Goal: Transaction & Acquisition: Purchase product/service

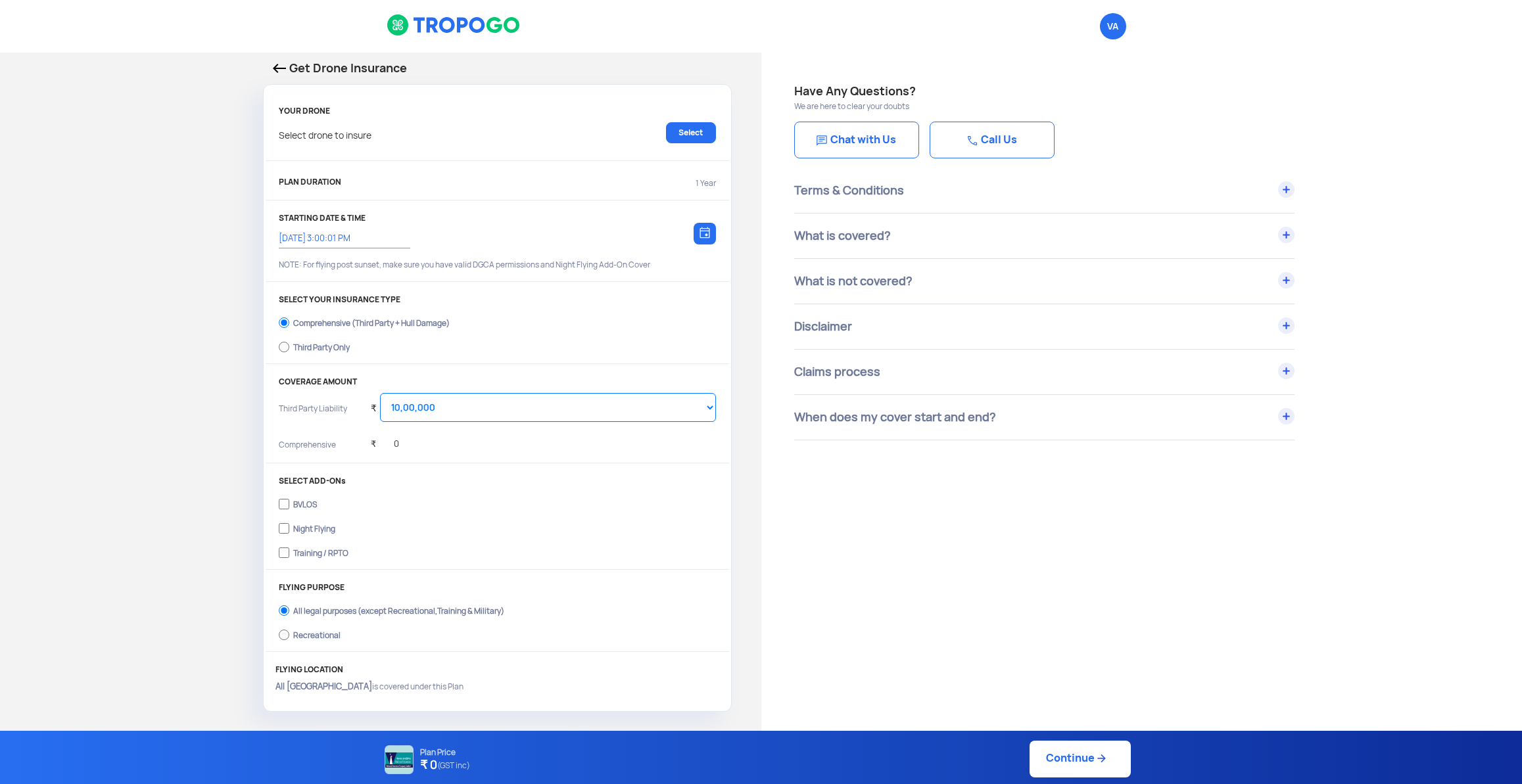
select select "1000000"
click at [280, 67] on img at bounding box center [279, 68] width 13 height 9
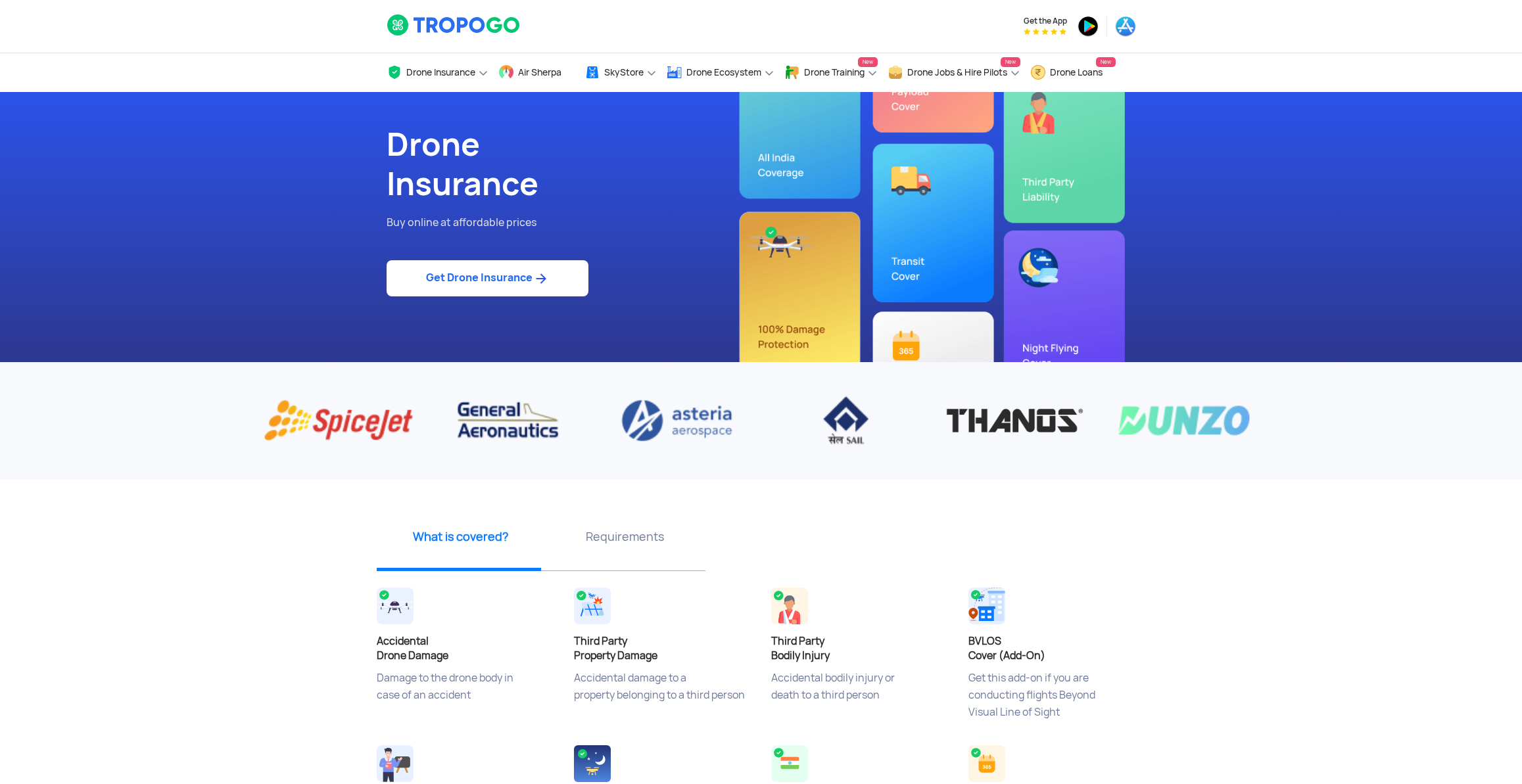
click at [538, 287] on img at bounding box center [540, 278] width 16 height 16
select select "1000000"
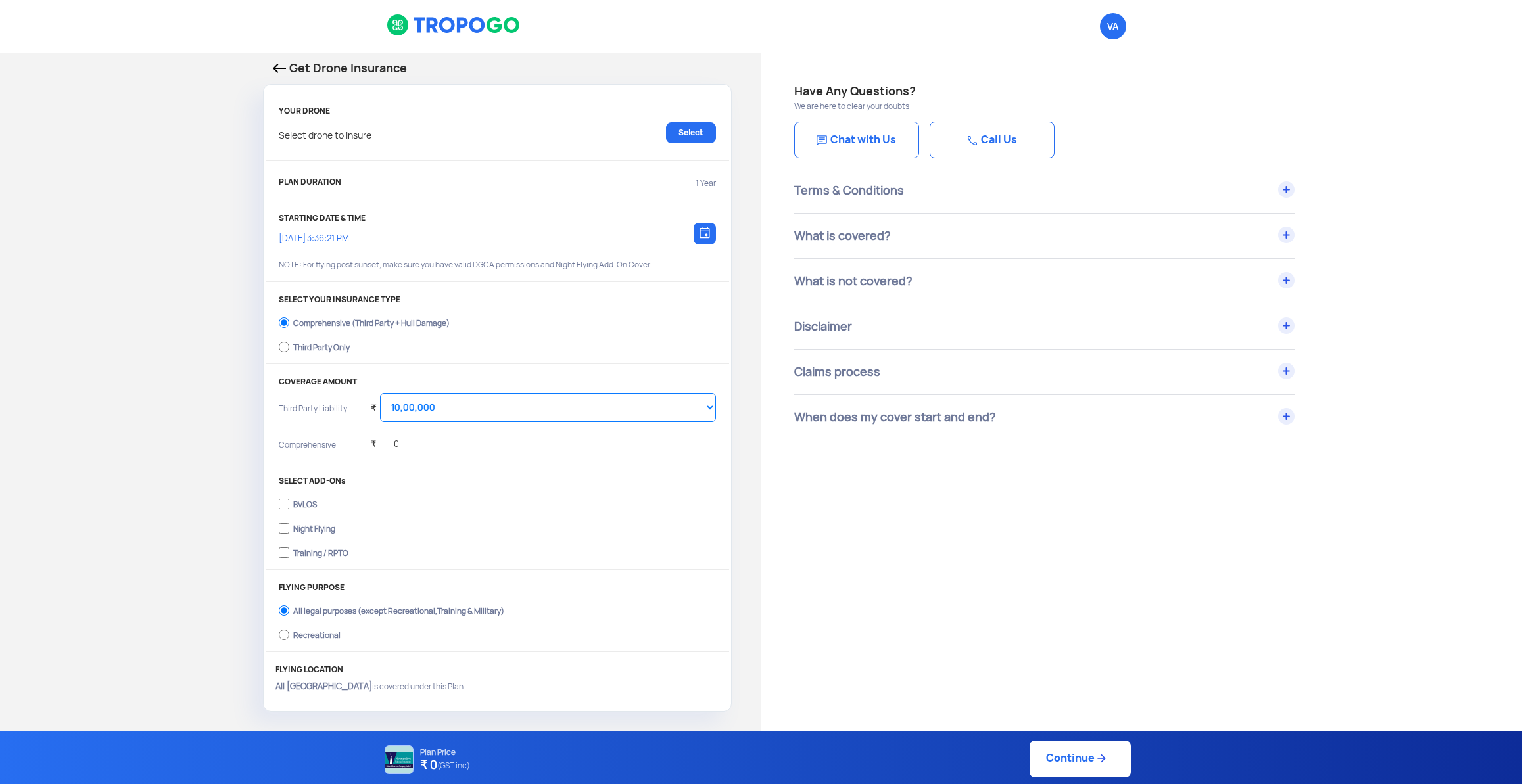
click at [280, 69] on img at bounding box center [279, 68] width 13 height 9
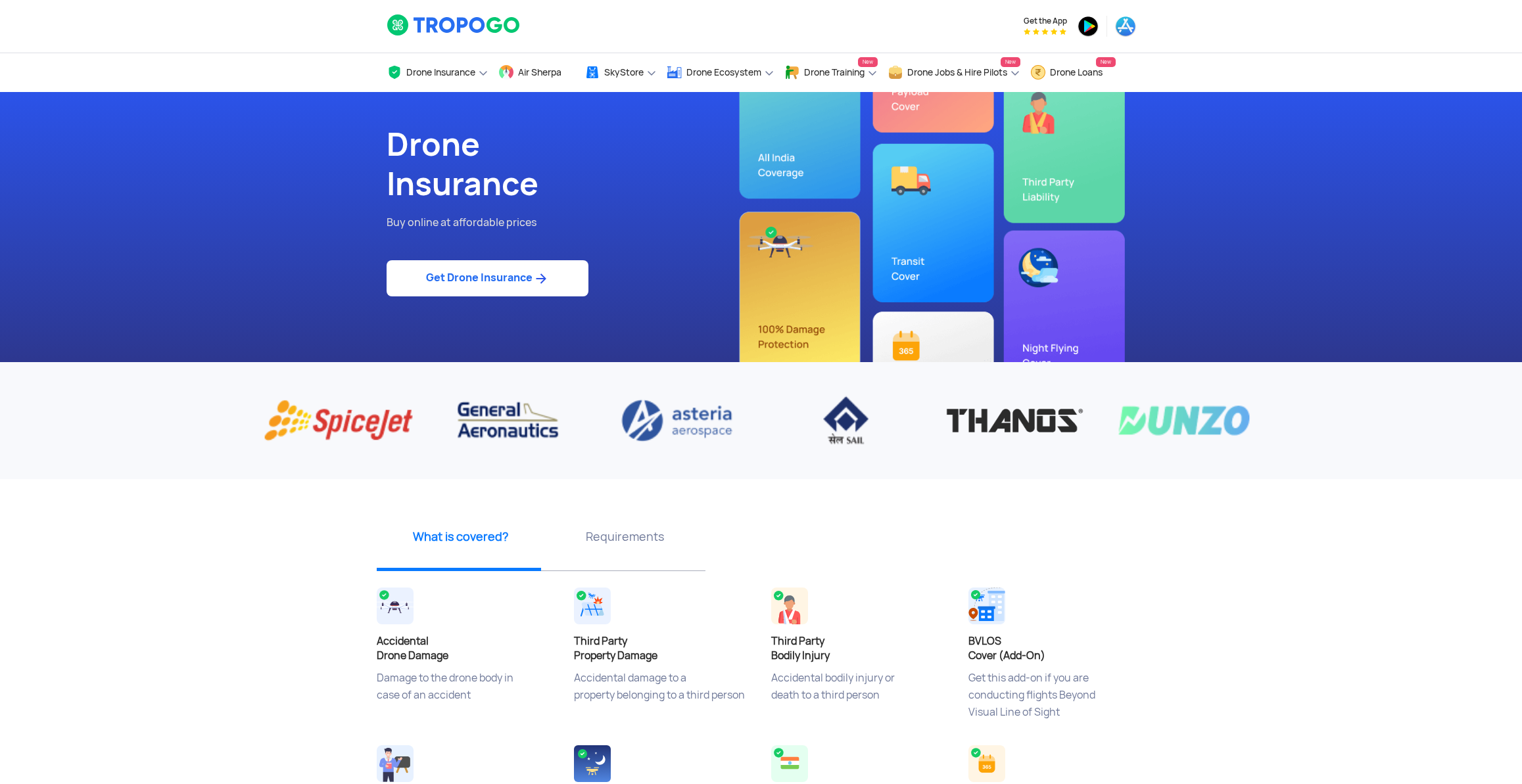
click at [536, 296] on link "Get Drone Insurance" at bounding box center [487, 278] width 202 height 36
select select "1000000"
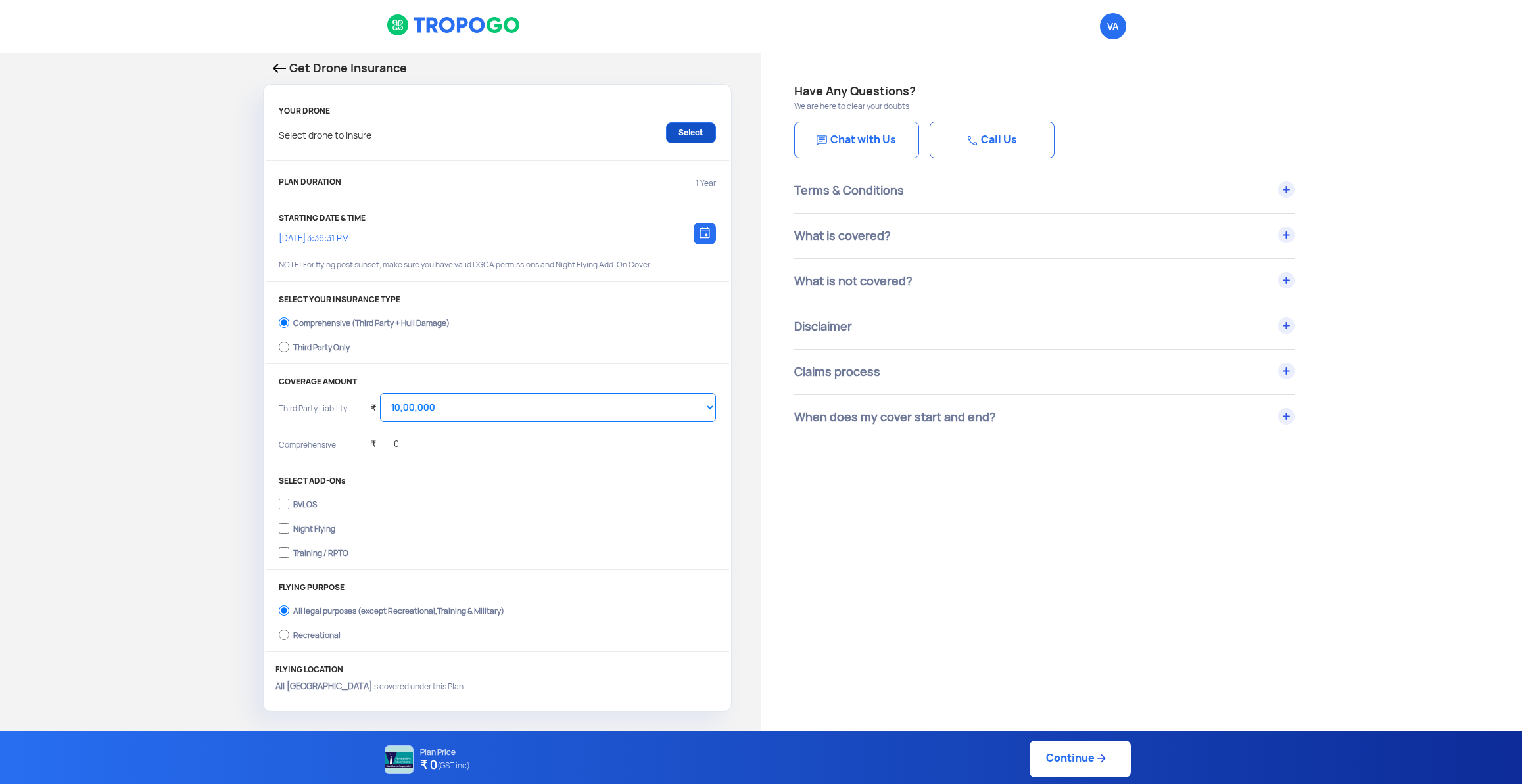
click at [707, 138] on link "Select" at bounding box center [691, 132] width 50 height 21
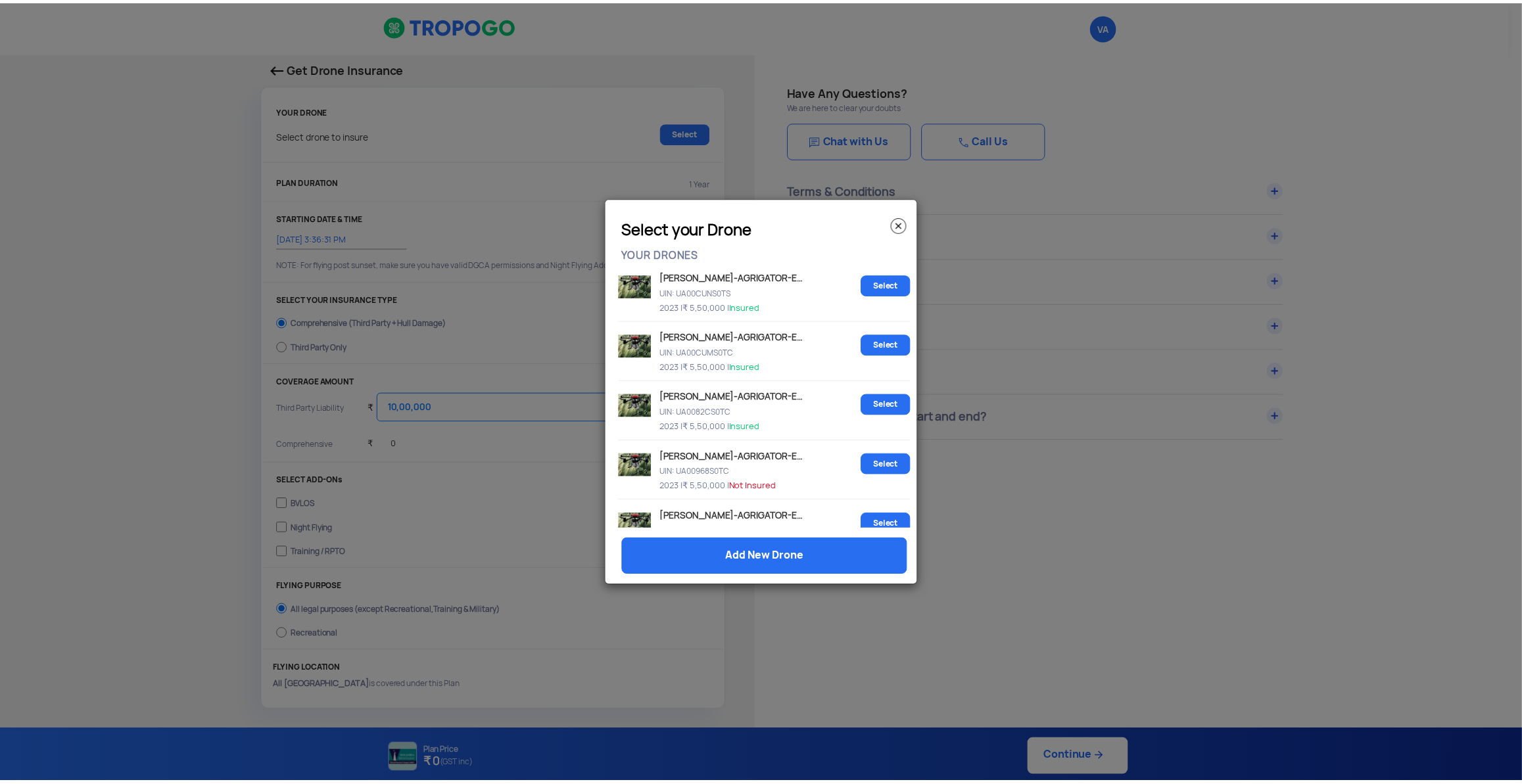
scroll to position [642, 0]
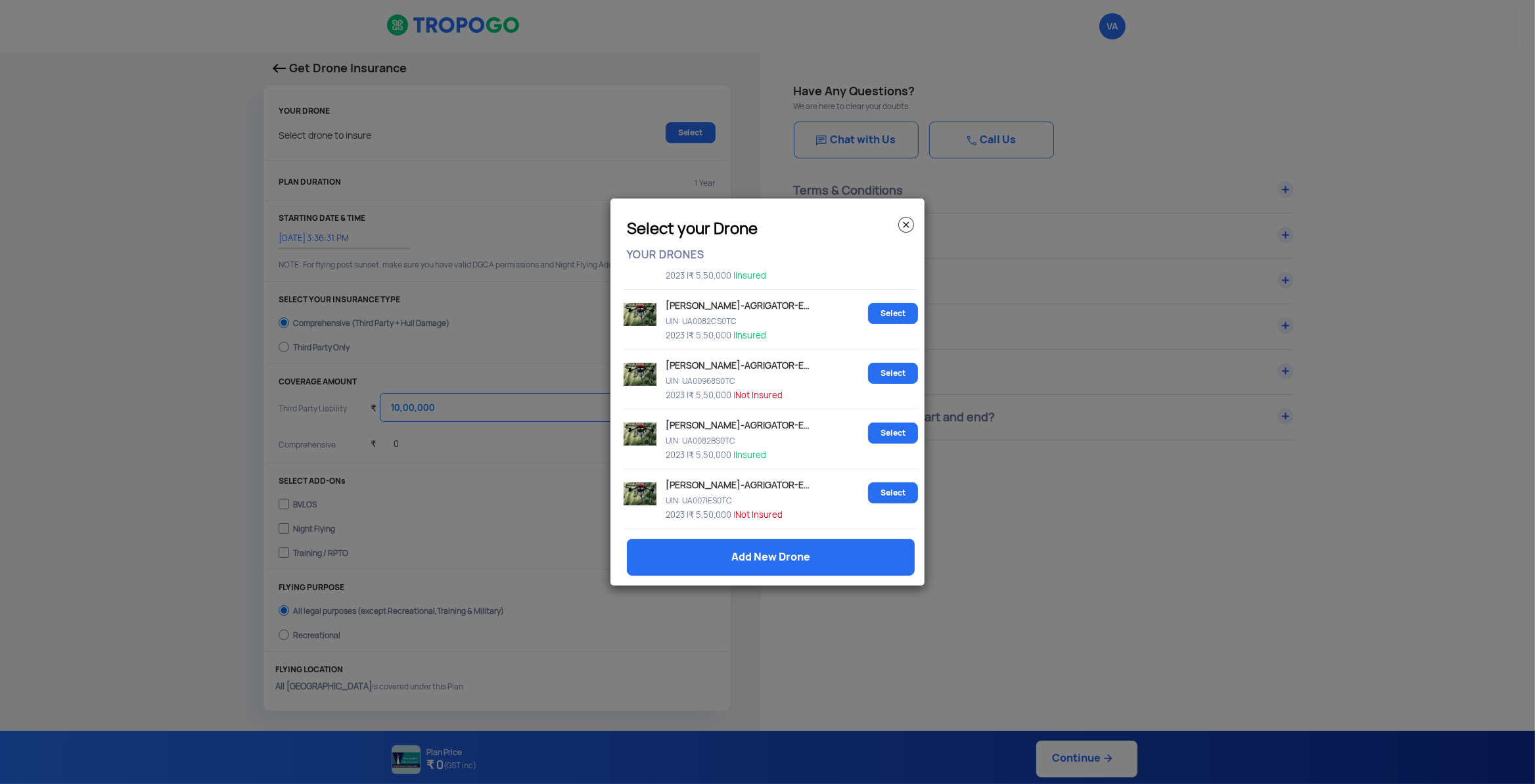
click at [906, 229] on img at bounding box center [906, 224] width 16 height 16
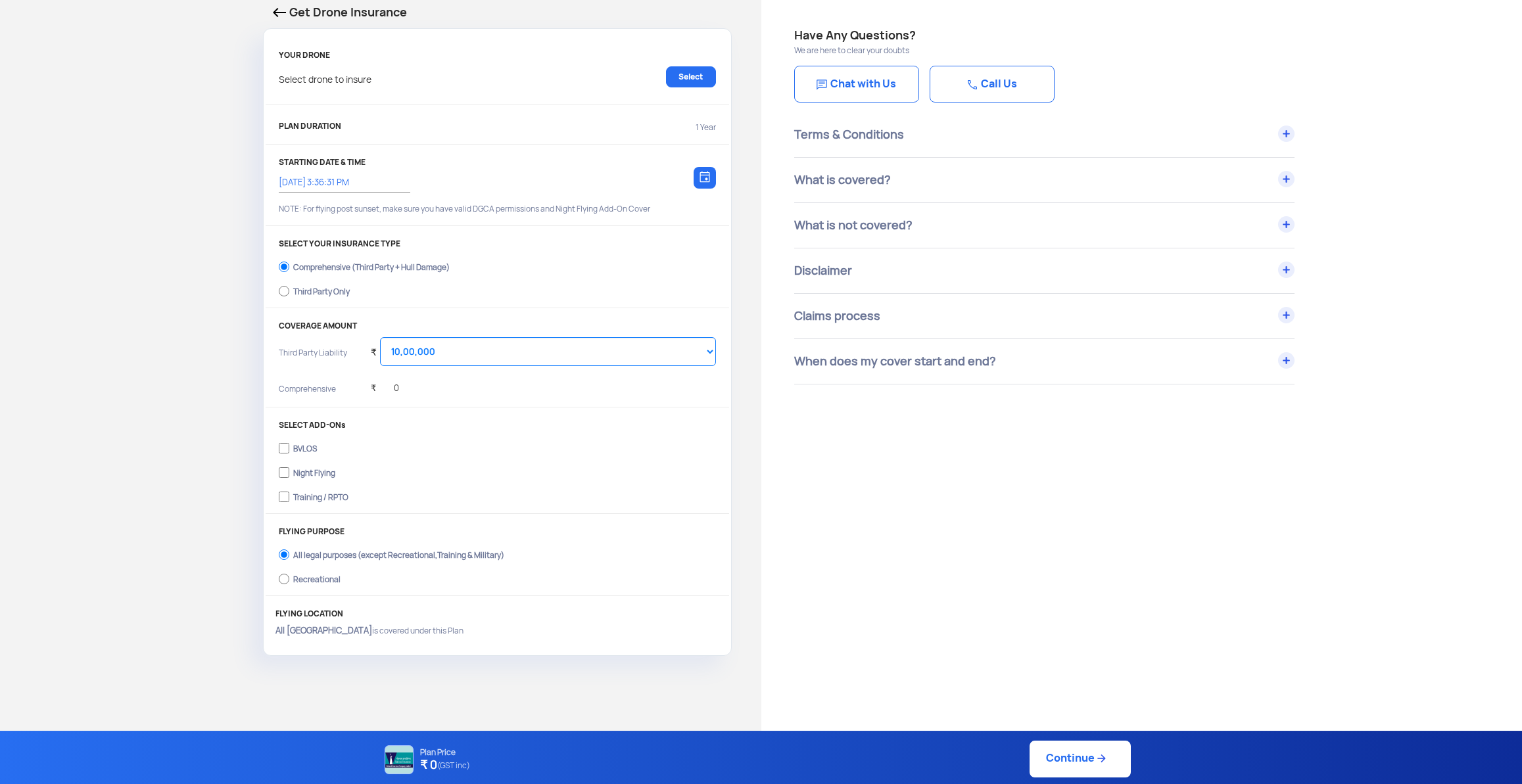
scroll to position [0, 0]
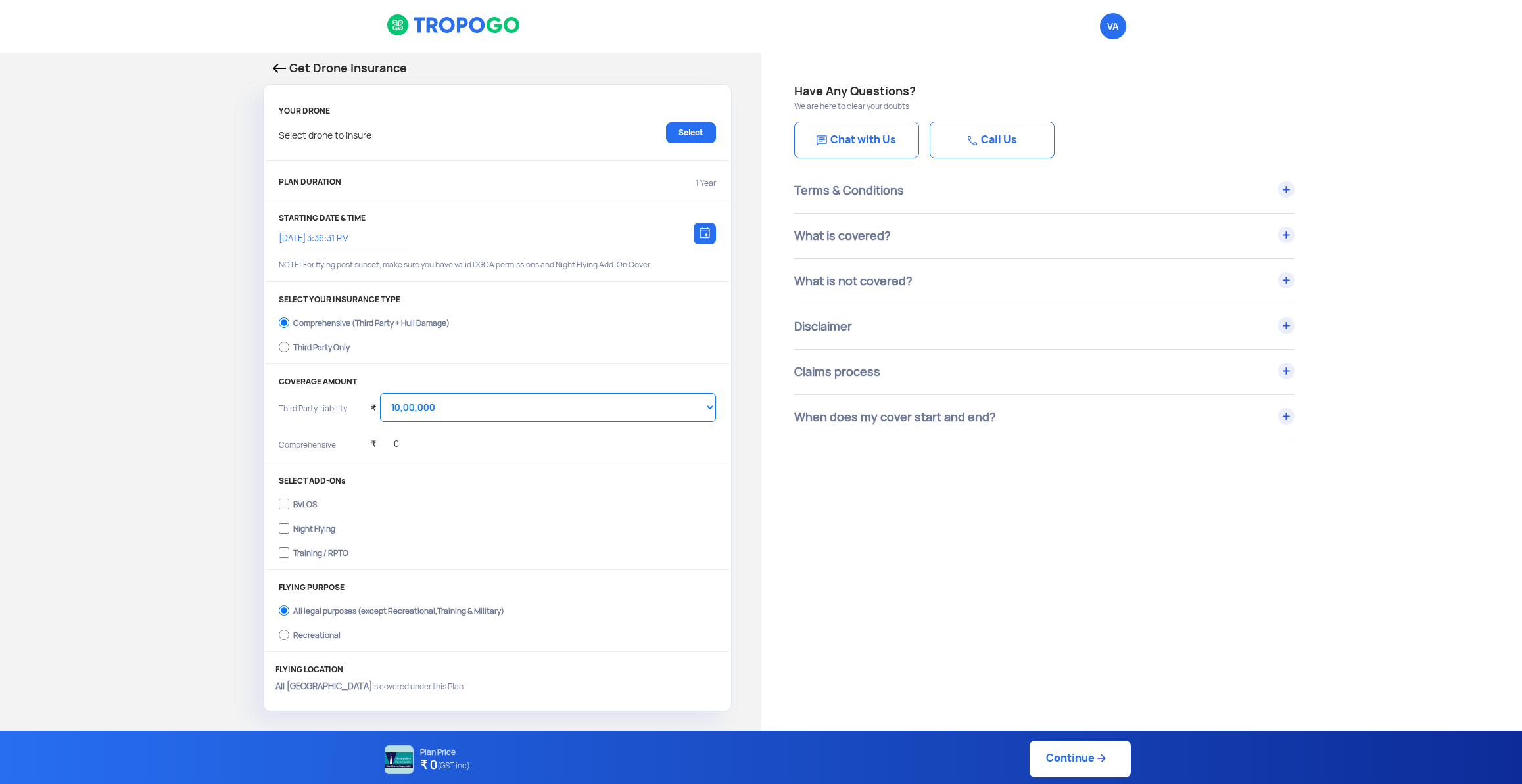
click at [843, 282] on div "What is not covered?" at bounding box center [1045, 281] width 501 height 45
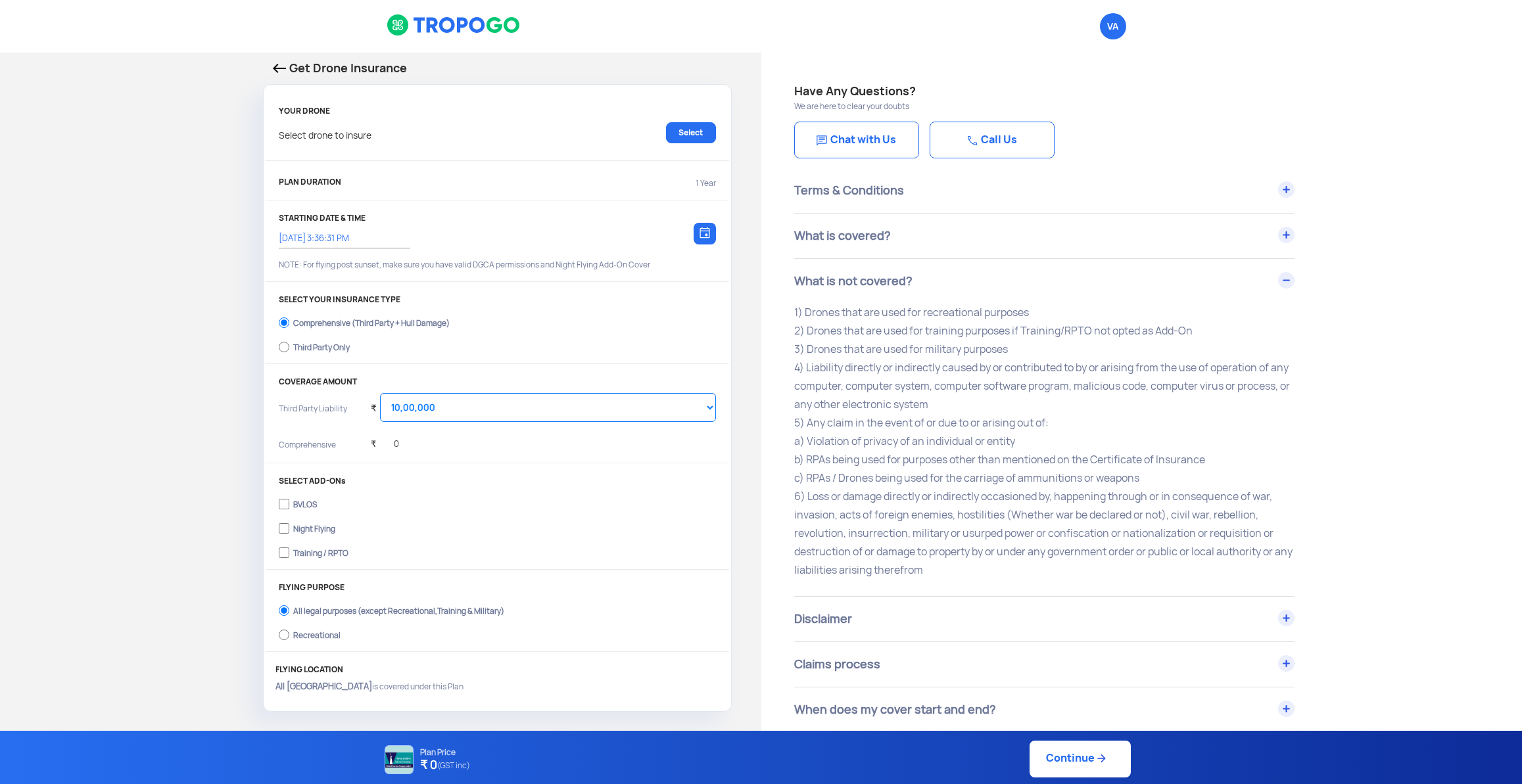
click at [855, 233] on div "What is covered?" at bounding box center [1045, 236] width 501 height 45
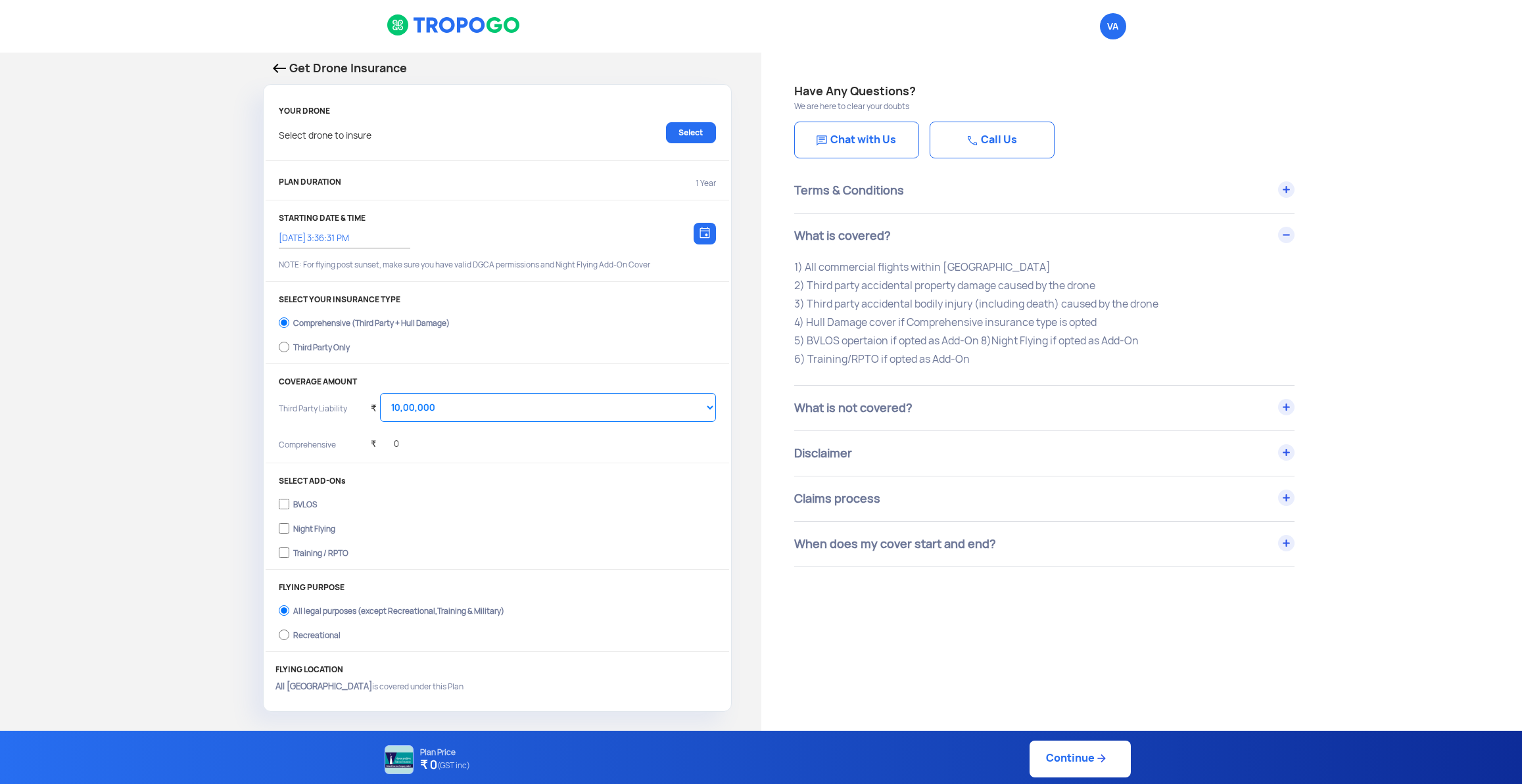
click at [845, 189] on div "Terms & Conditions" at bounding box center [1045, 191] width 501 height 45
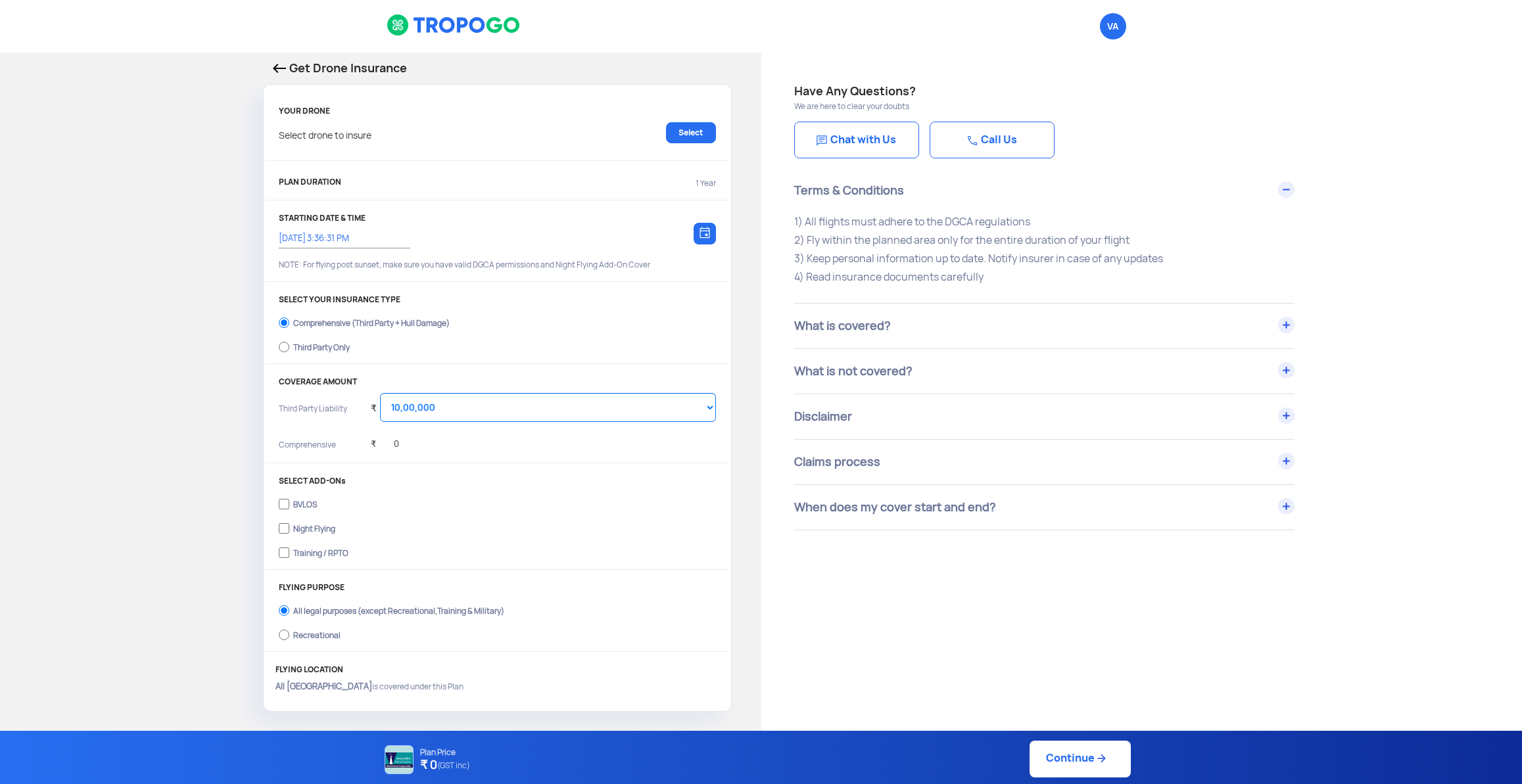
click at [282, 68] on img at bounding box center [279, 68] width 13 height 9
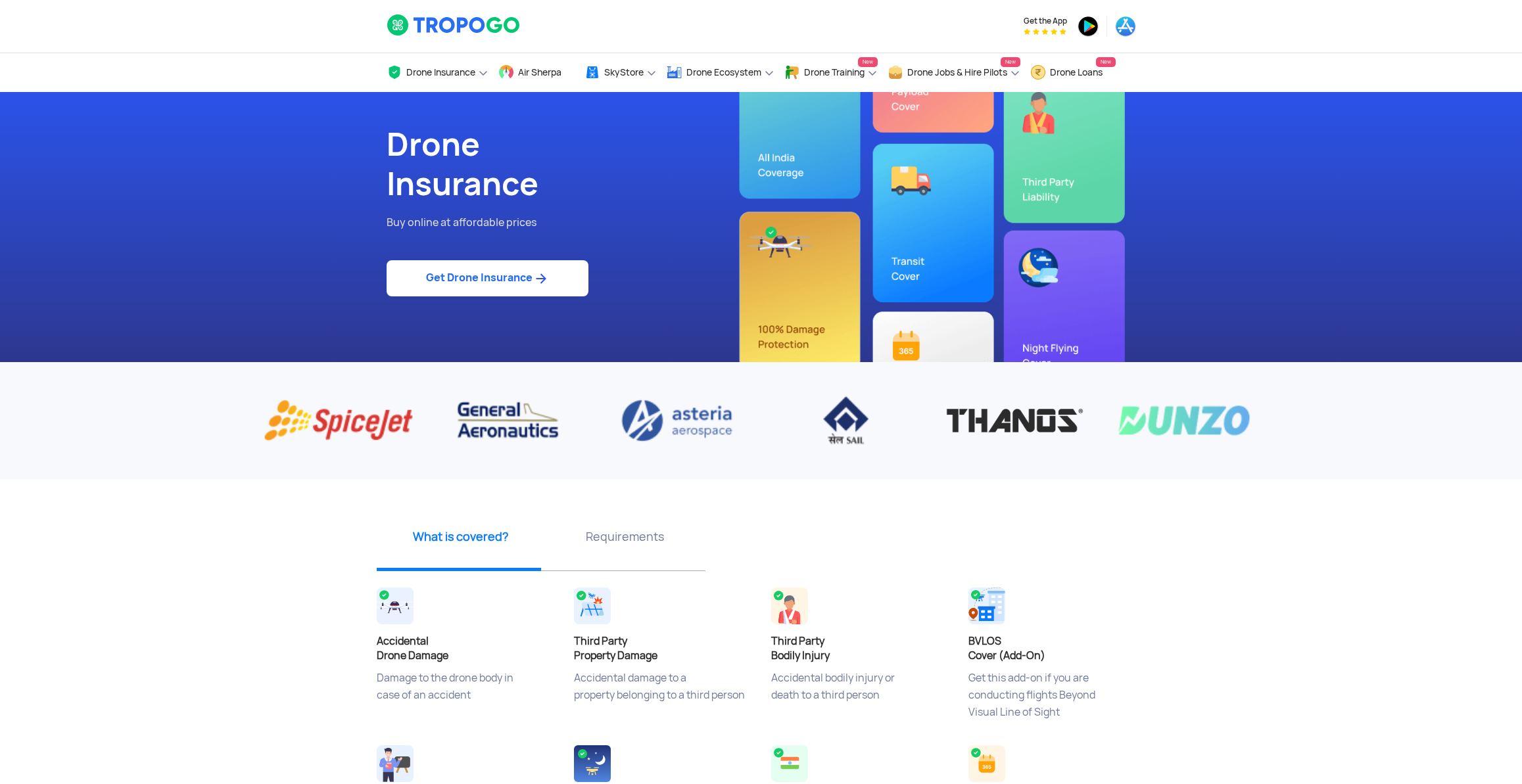
click at [506, 285] on link "Get Drone Insurance" at bounding box center [487, 278] width 202 height 36
select select "1000000"
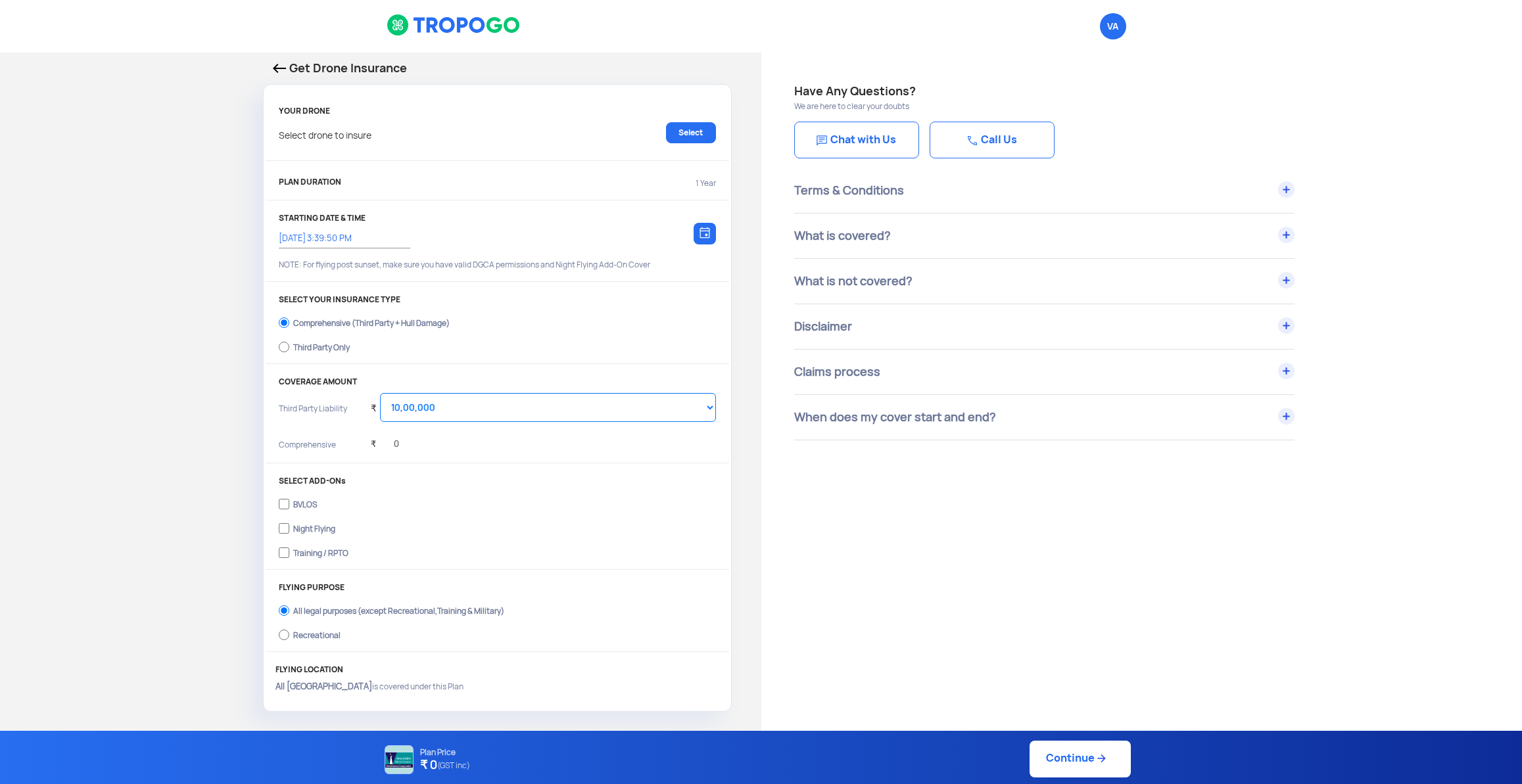
click at [279, 69] on img at bounding box center [279, 68] width 13 height 9
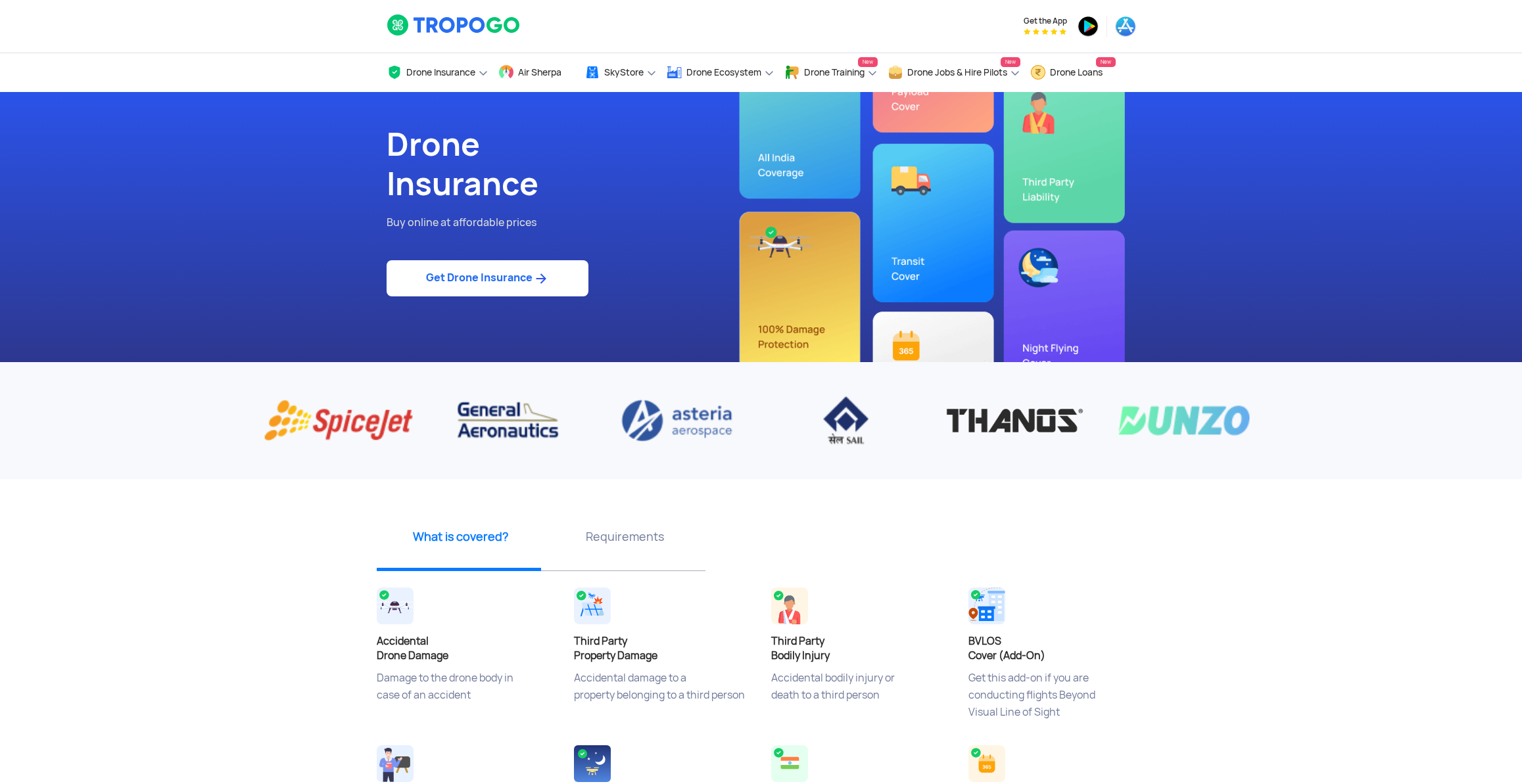
click at [446, 288] on link "Get Drone Insurance" at bounding box center [487, 278] width 202 height 36
select select "1000000"
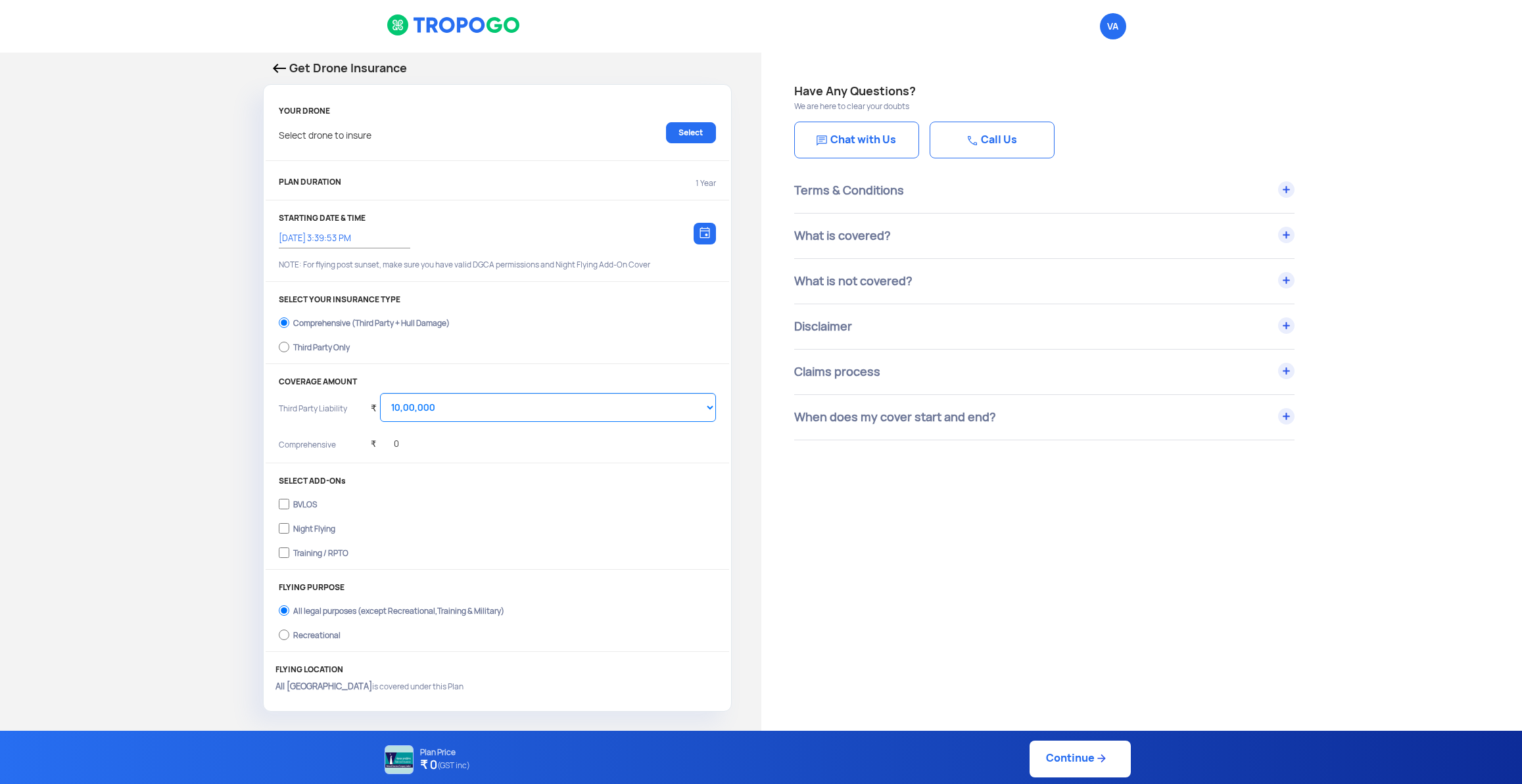
click at [698, 236] on div at bounding box center [705, 233] width 22 height 22
click at [686, 129] on link "Select" at bounding box center [691, 132] width 50 height 21
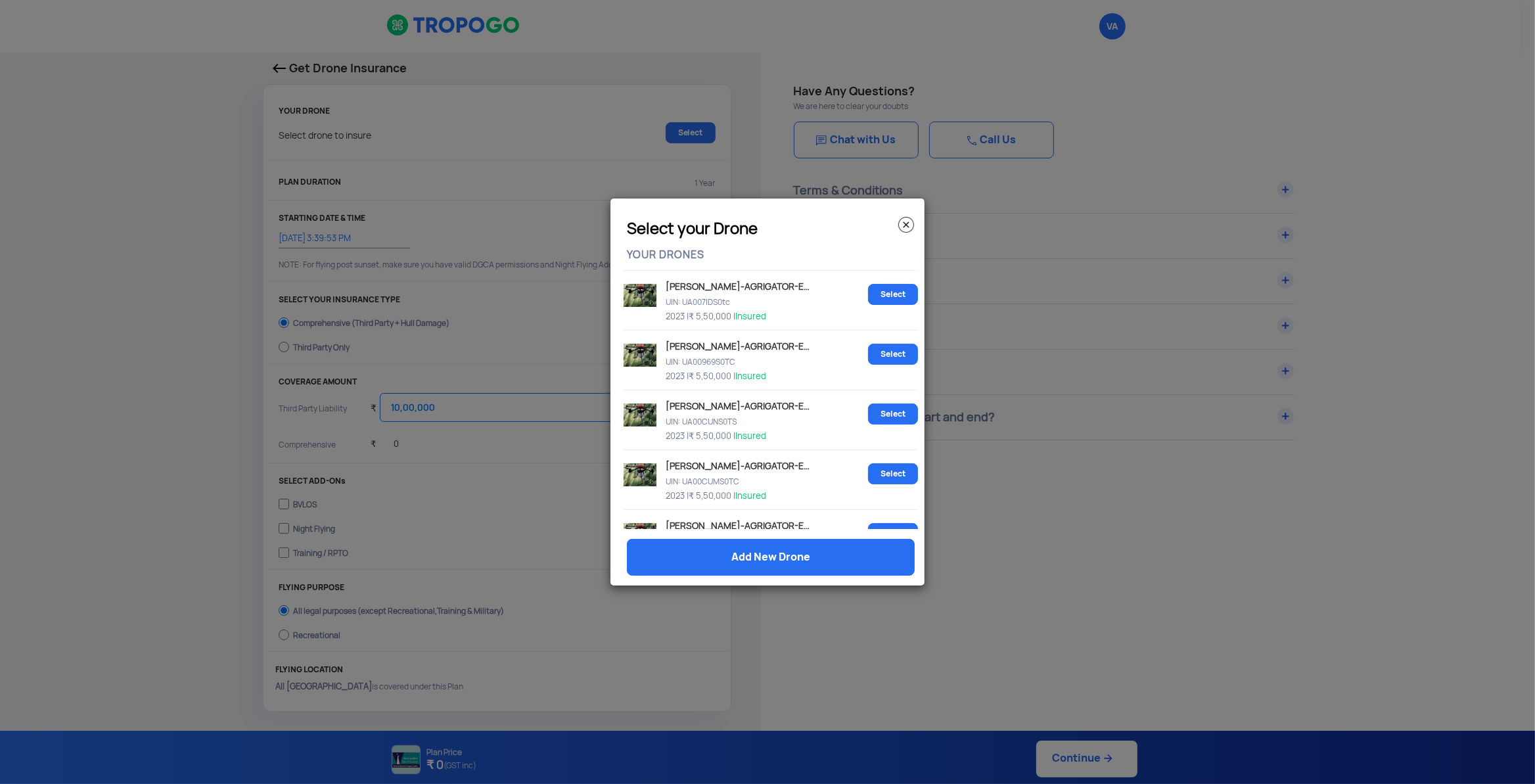
scroll to position [642, 0]
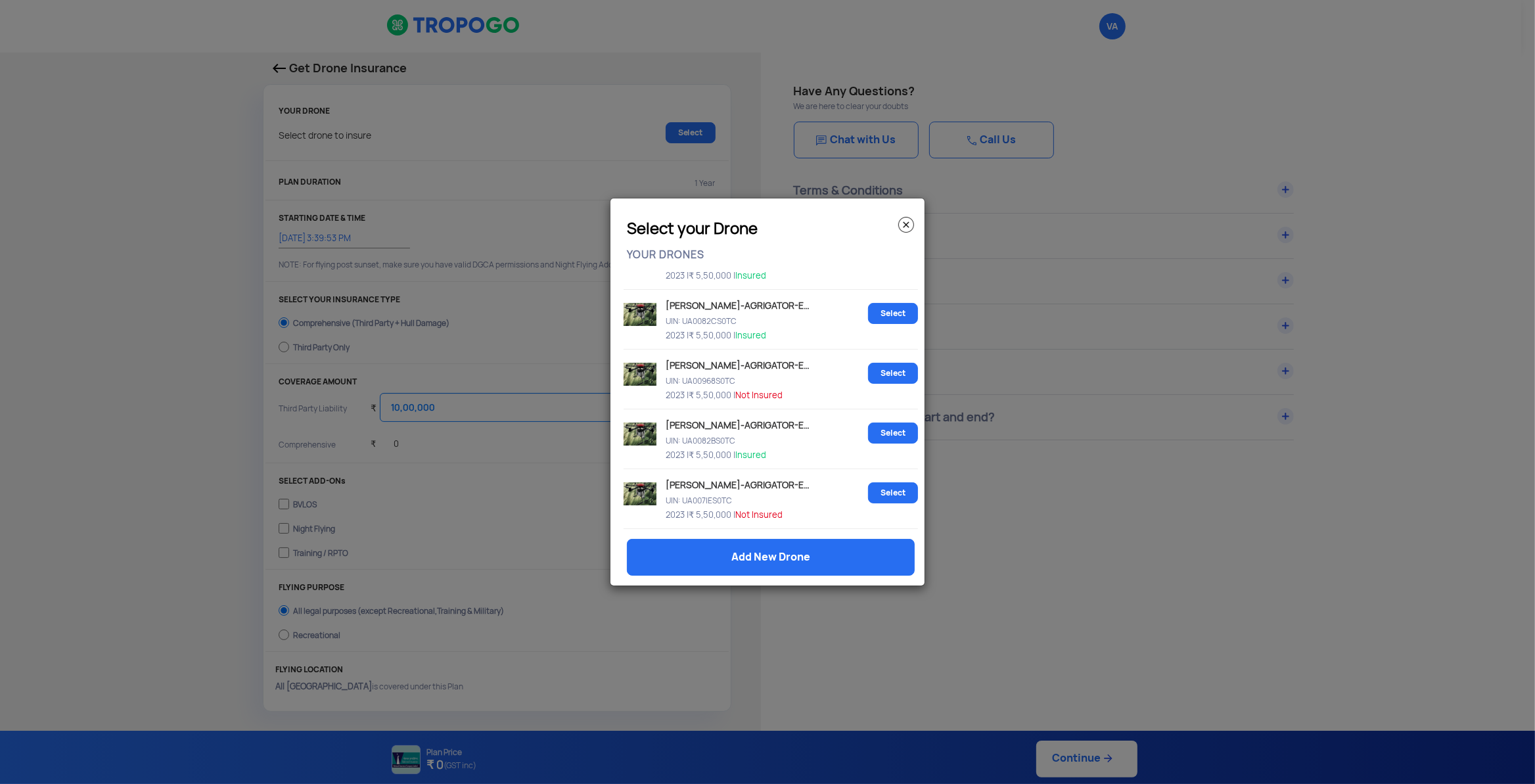
click at [906, 220] on img at bounding box center [906, 224] width 16 height 16
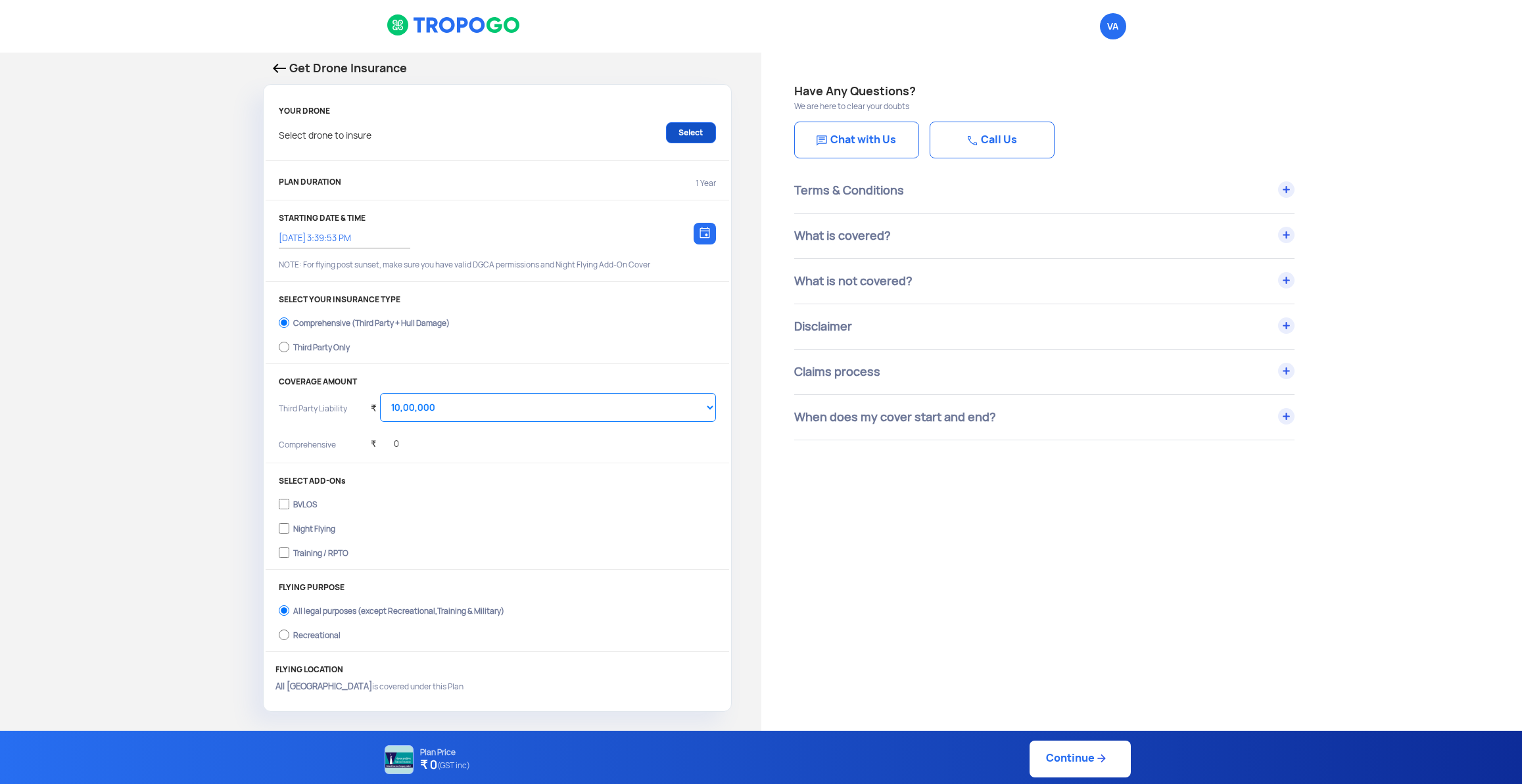
click at [687, 134] on link "Select" at bounding box center [691, 132] width 50 height 21
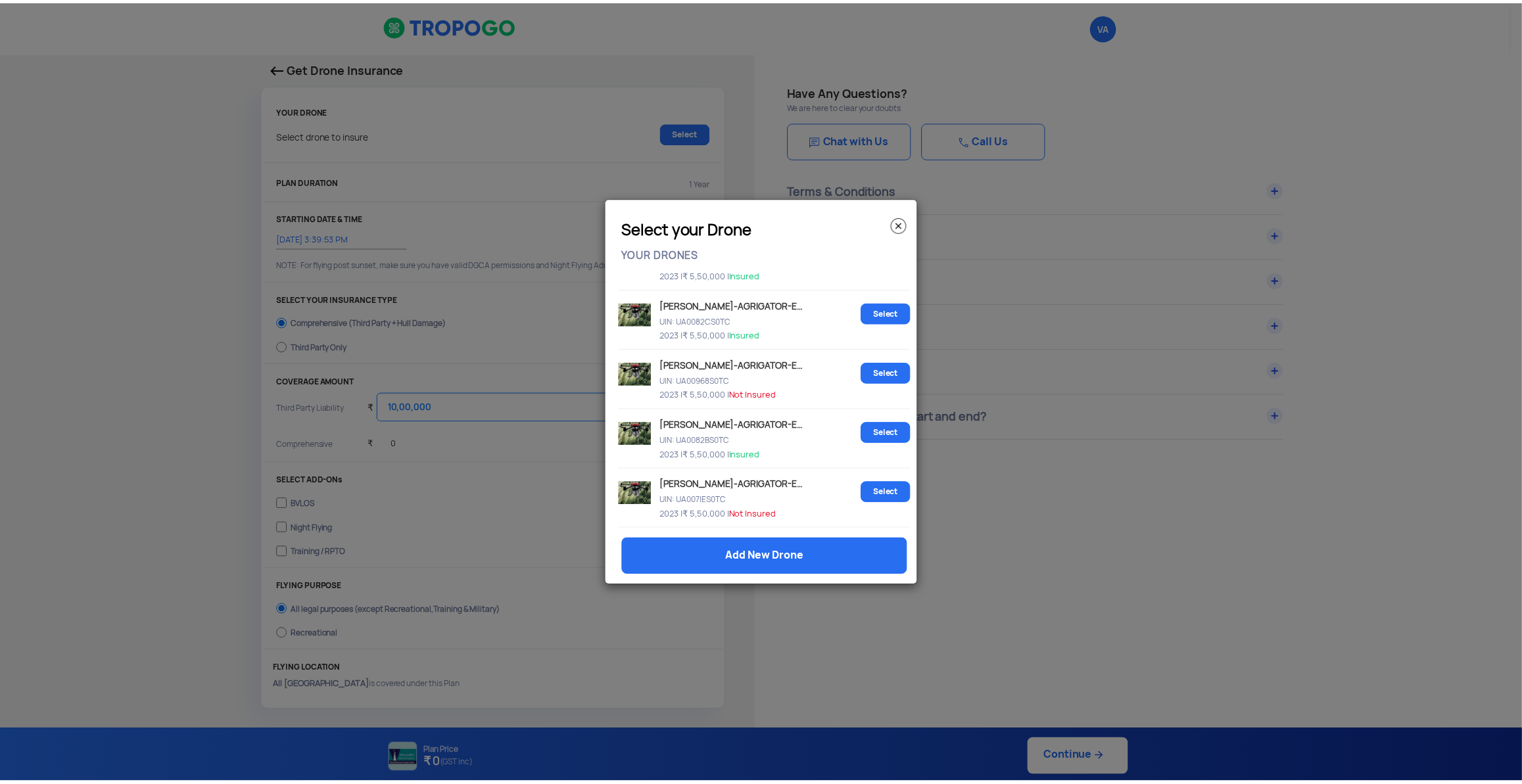
scroll to position [366, 0]
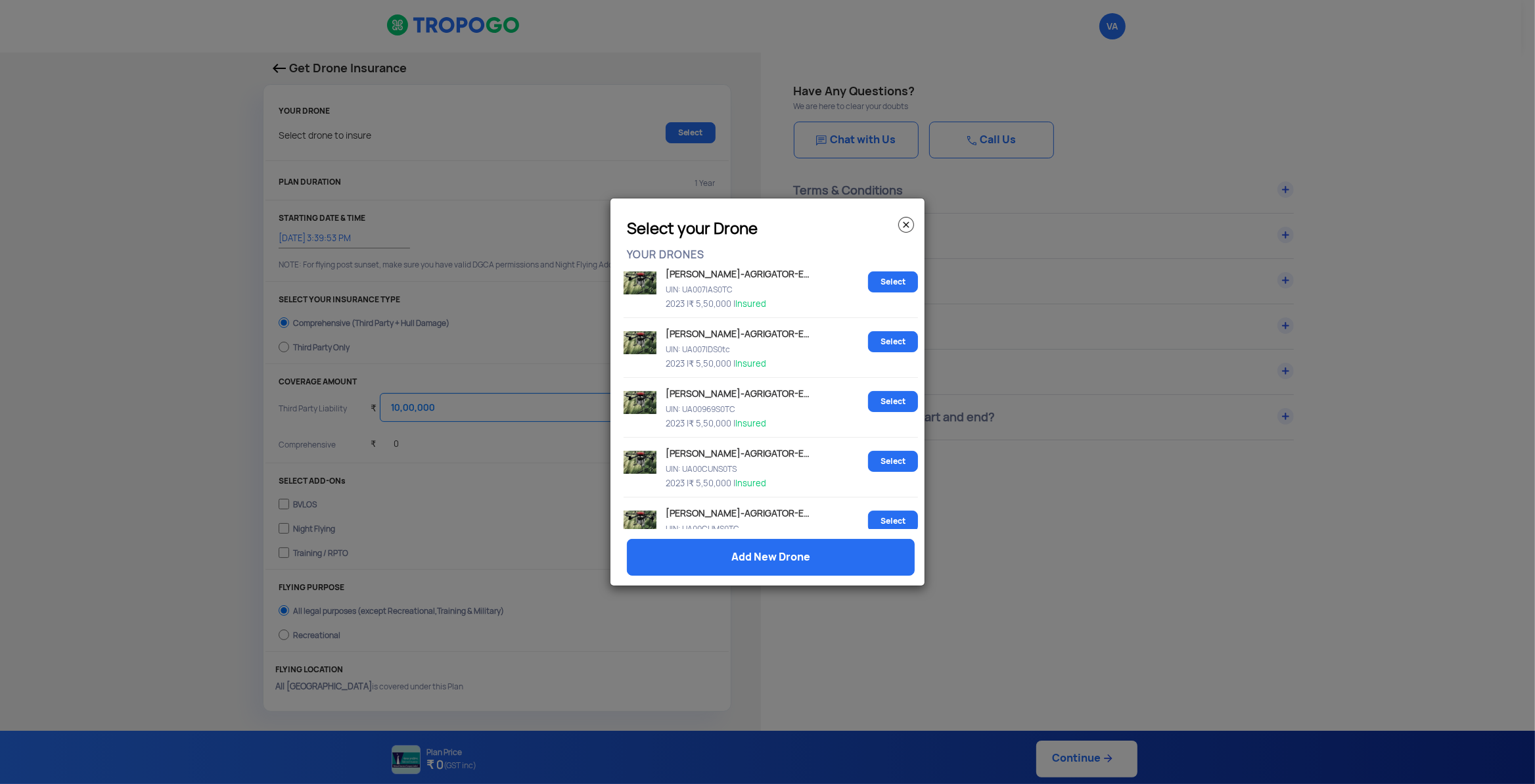
click at [906, 224] on img at bounding box center [906, 224] width 16 height 16
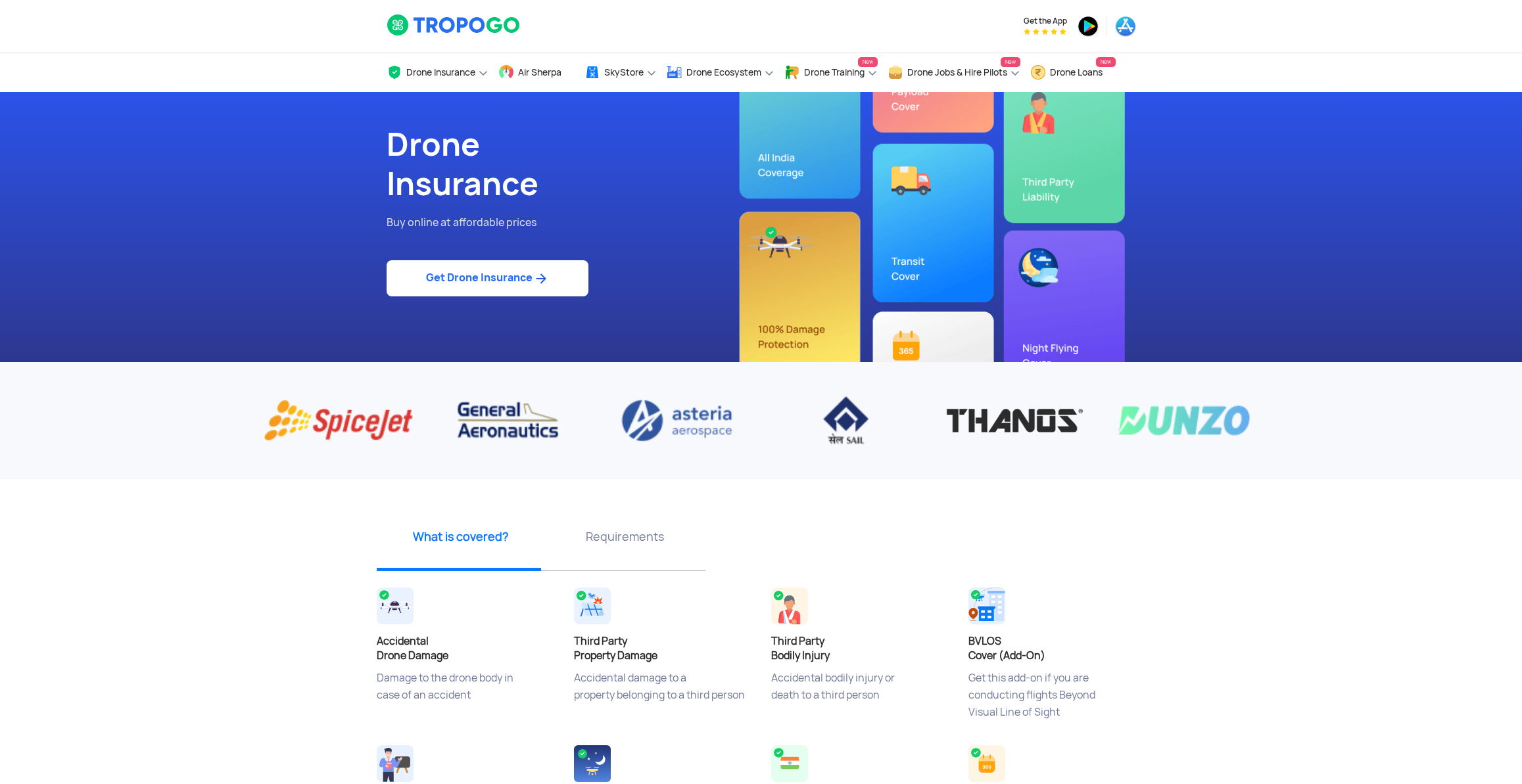
select select "1000000"
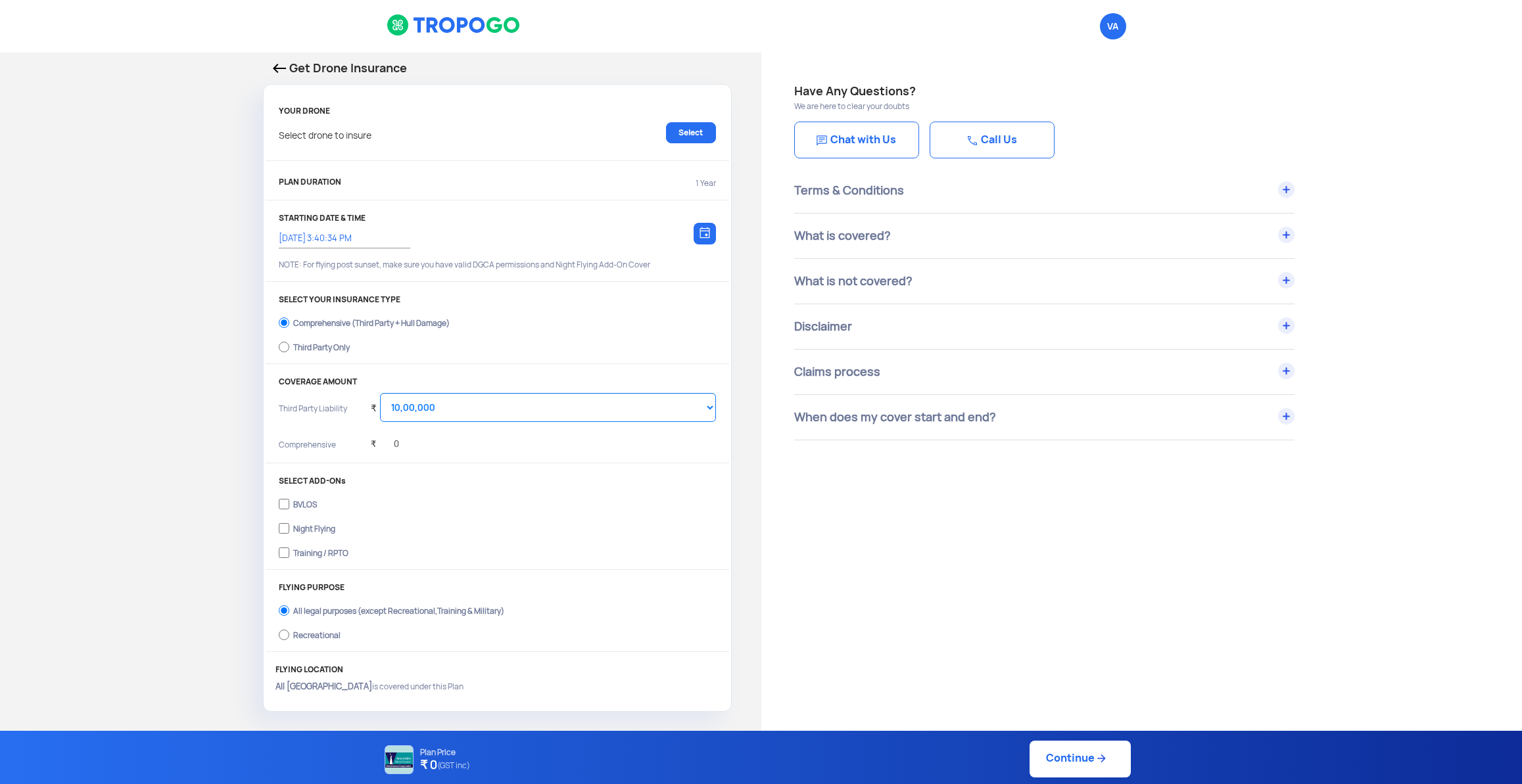
click at [298, 348] on div "Third Party Only" at bounding box center [321, 345] width 57 height 6
click at [290, 350] on input "Third Party Only" at bounding box center [284, 347] width 11 height 18
radio input "true"
select select "2000000"
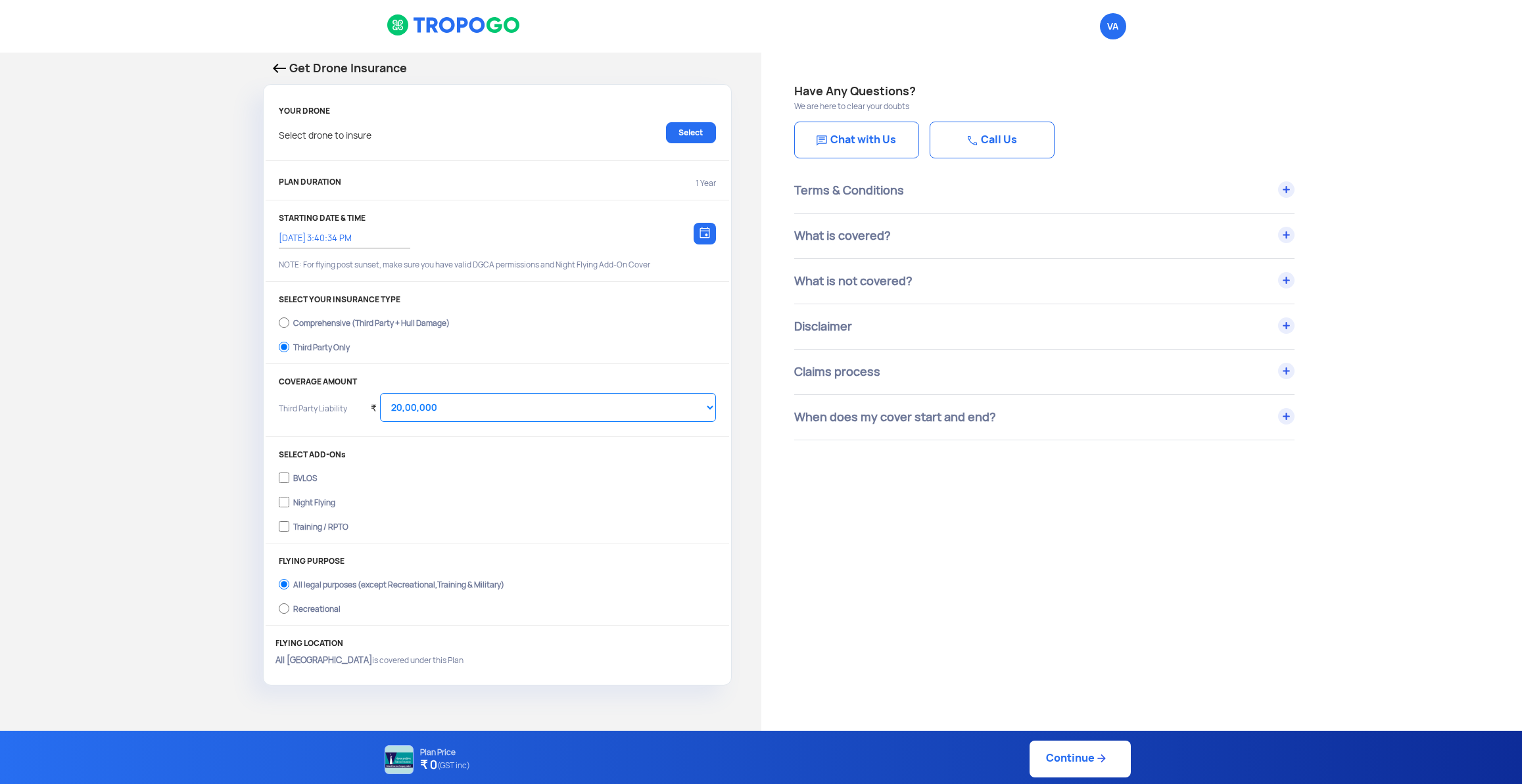
click at [295, 63] on p "Get Drone Insurance" at bounding box center [497, 68] width 449 height 18
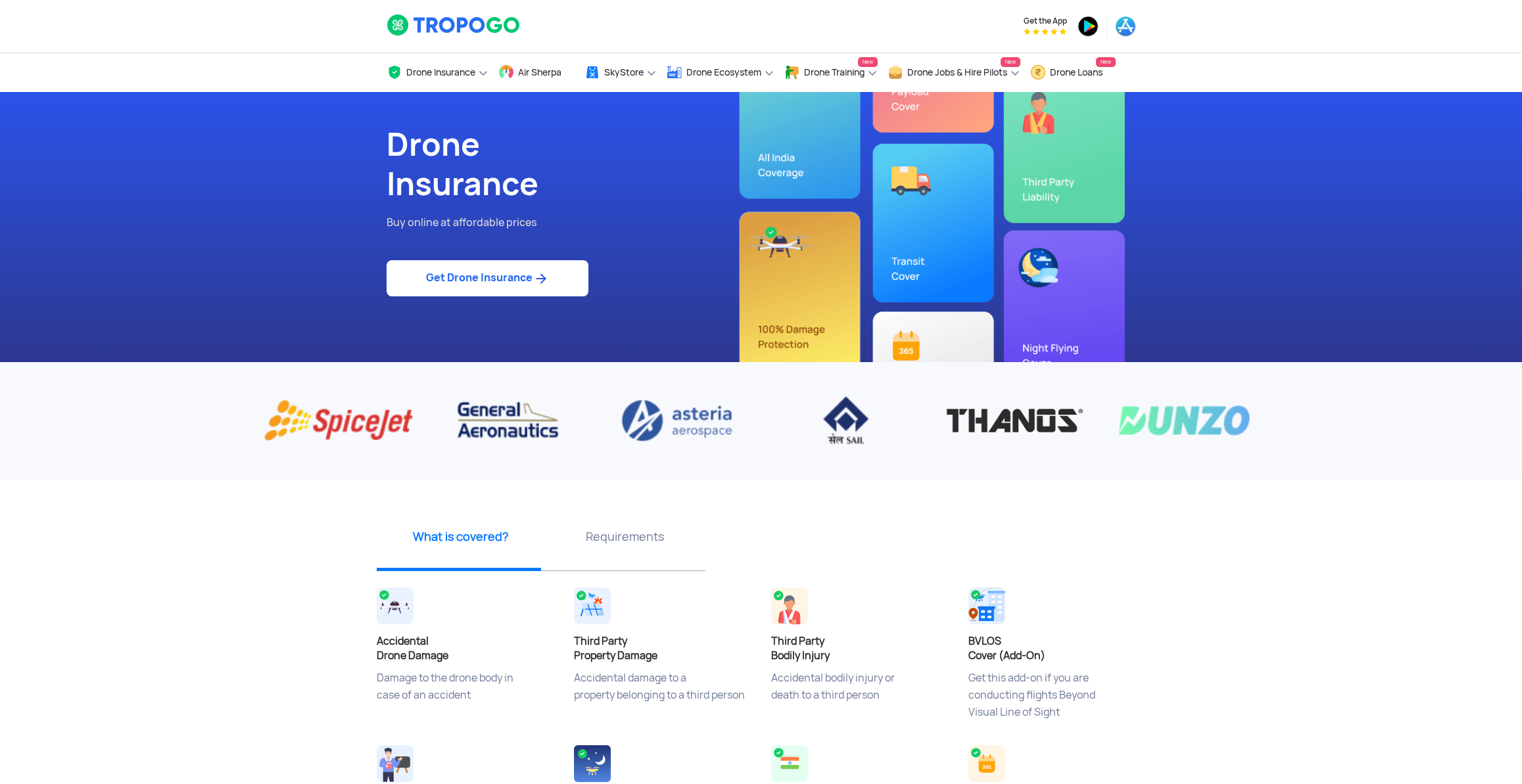
click at [542, 287] on img at bounding box center [540, 278] width 16 height 16
select select "1000000"
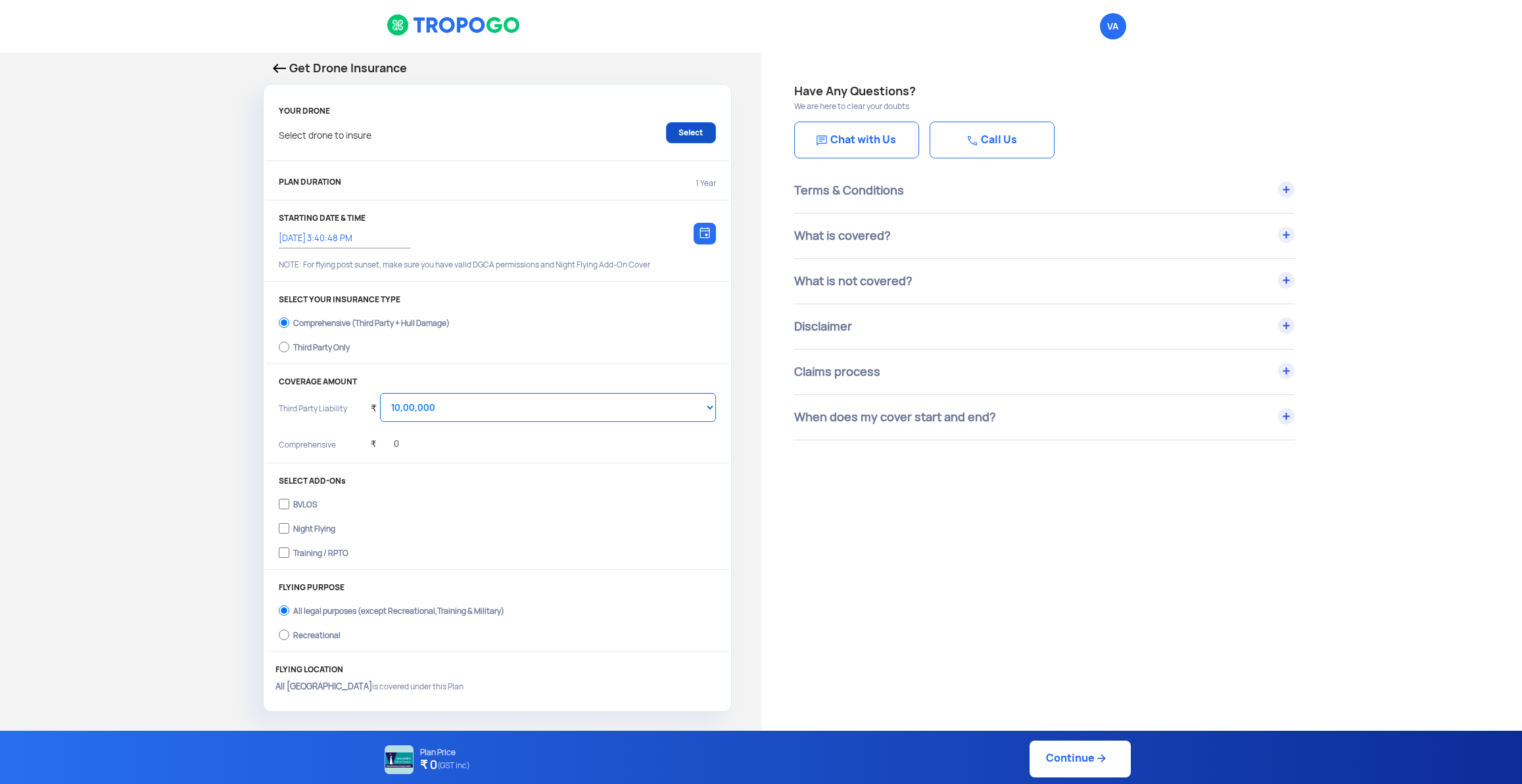
click at [690, 133] on link "Select" at bounding box center [691, 132] width 50 height 21
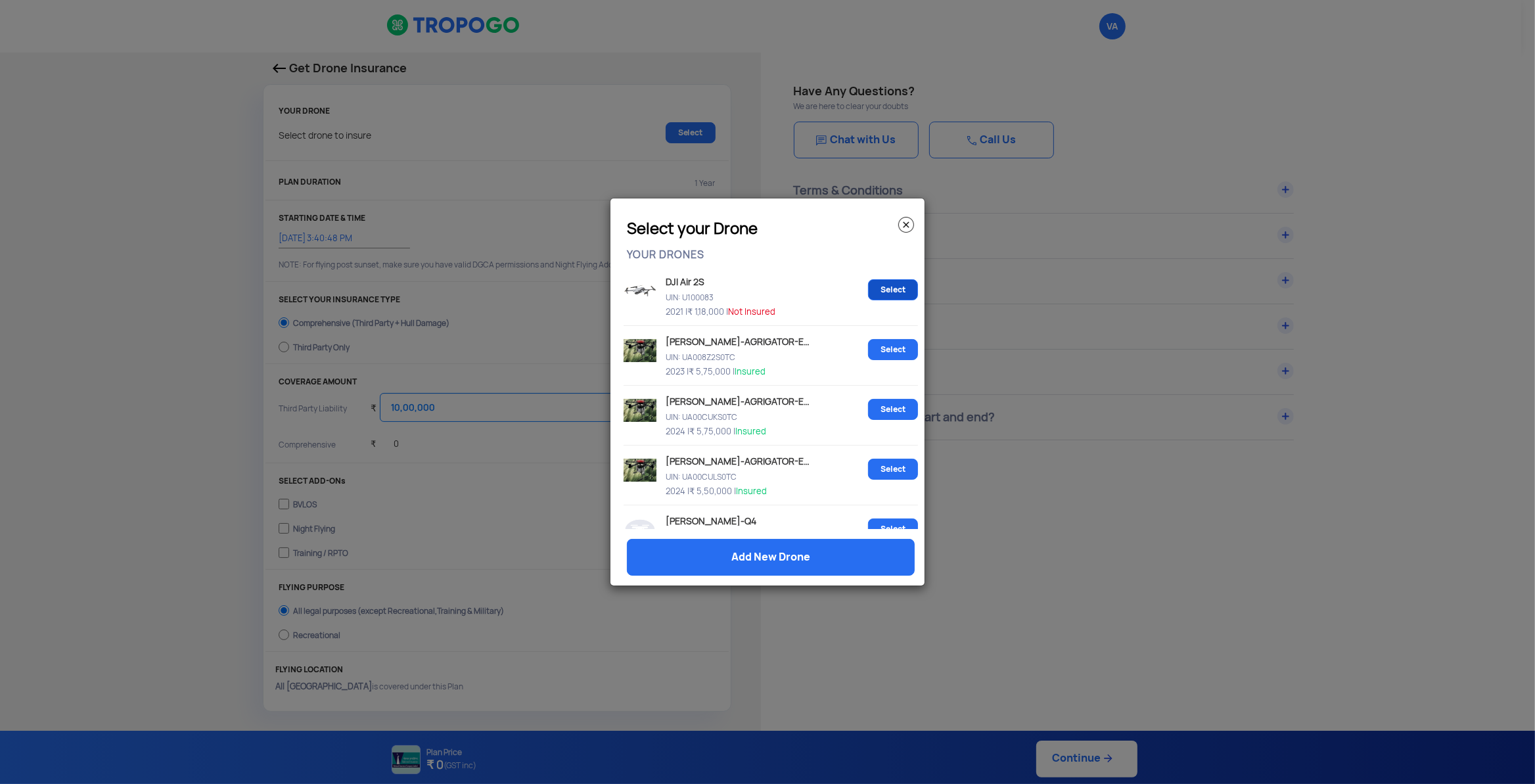
click at [878, 292] on link "Select" at bounding box center [893, 289] width 50 height 21
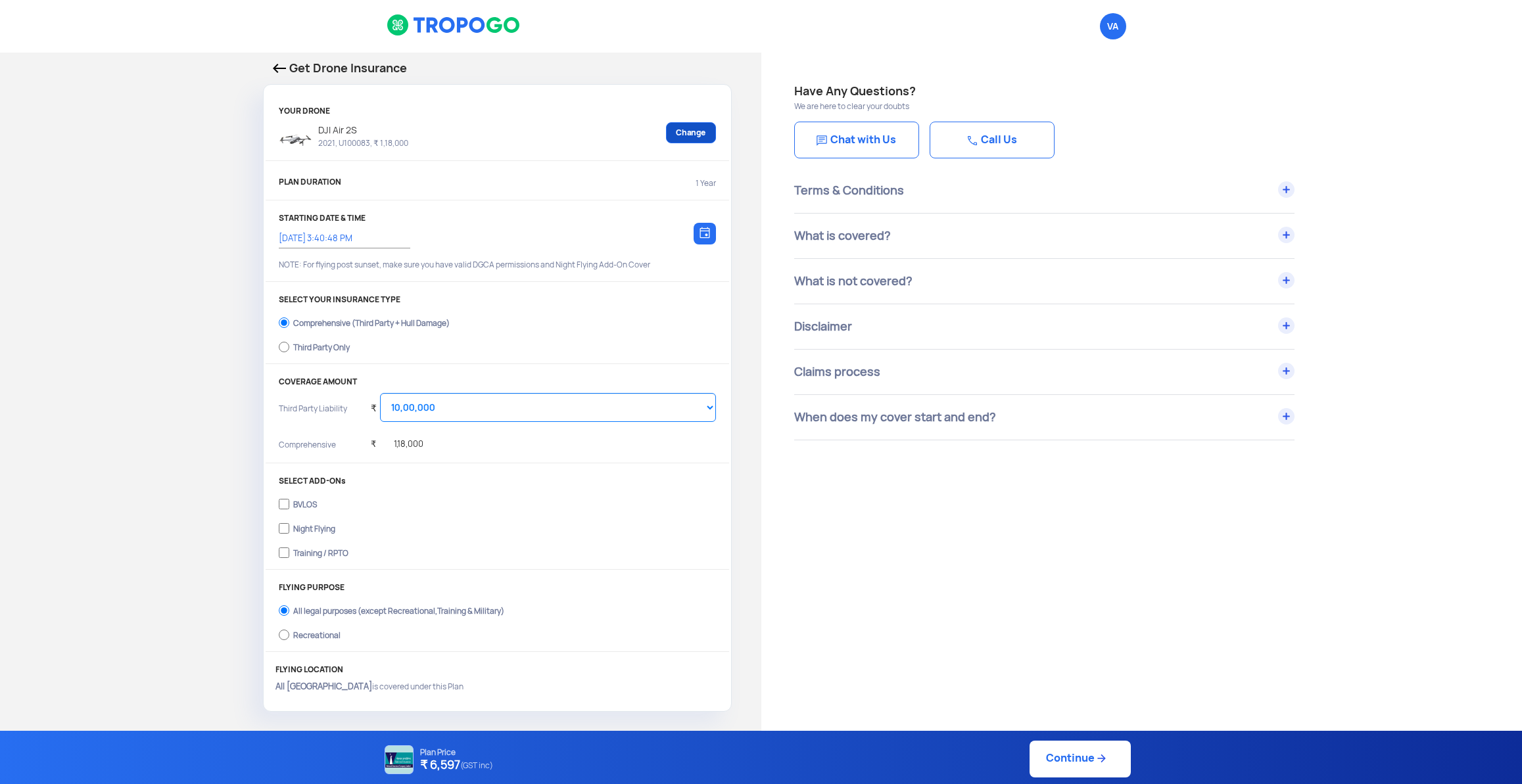
click at [699, 131] on link "Change" at bounding box center [691, 132] width 50 height 21
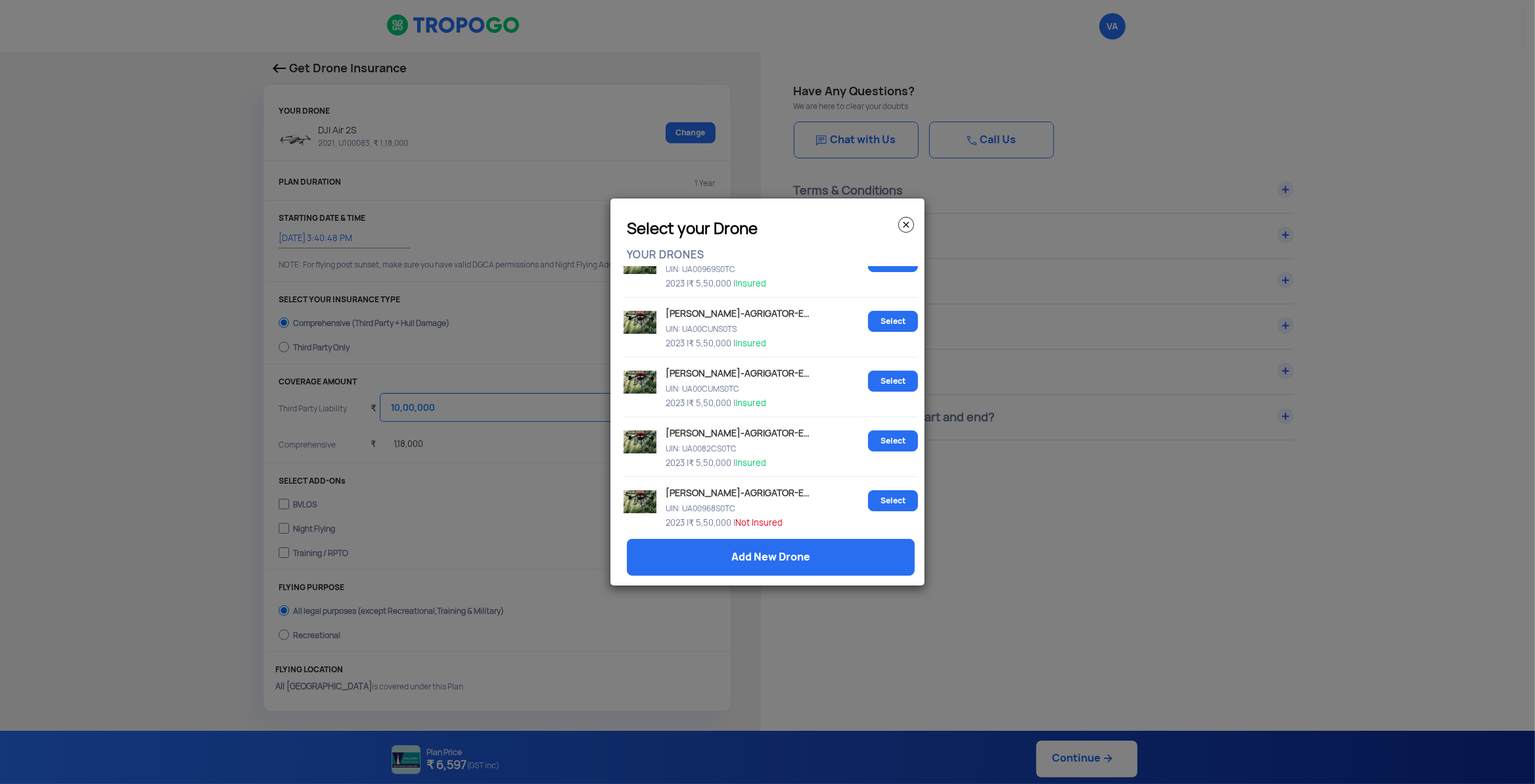
scroll to position [642, 0]
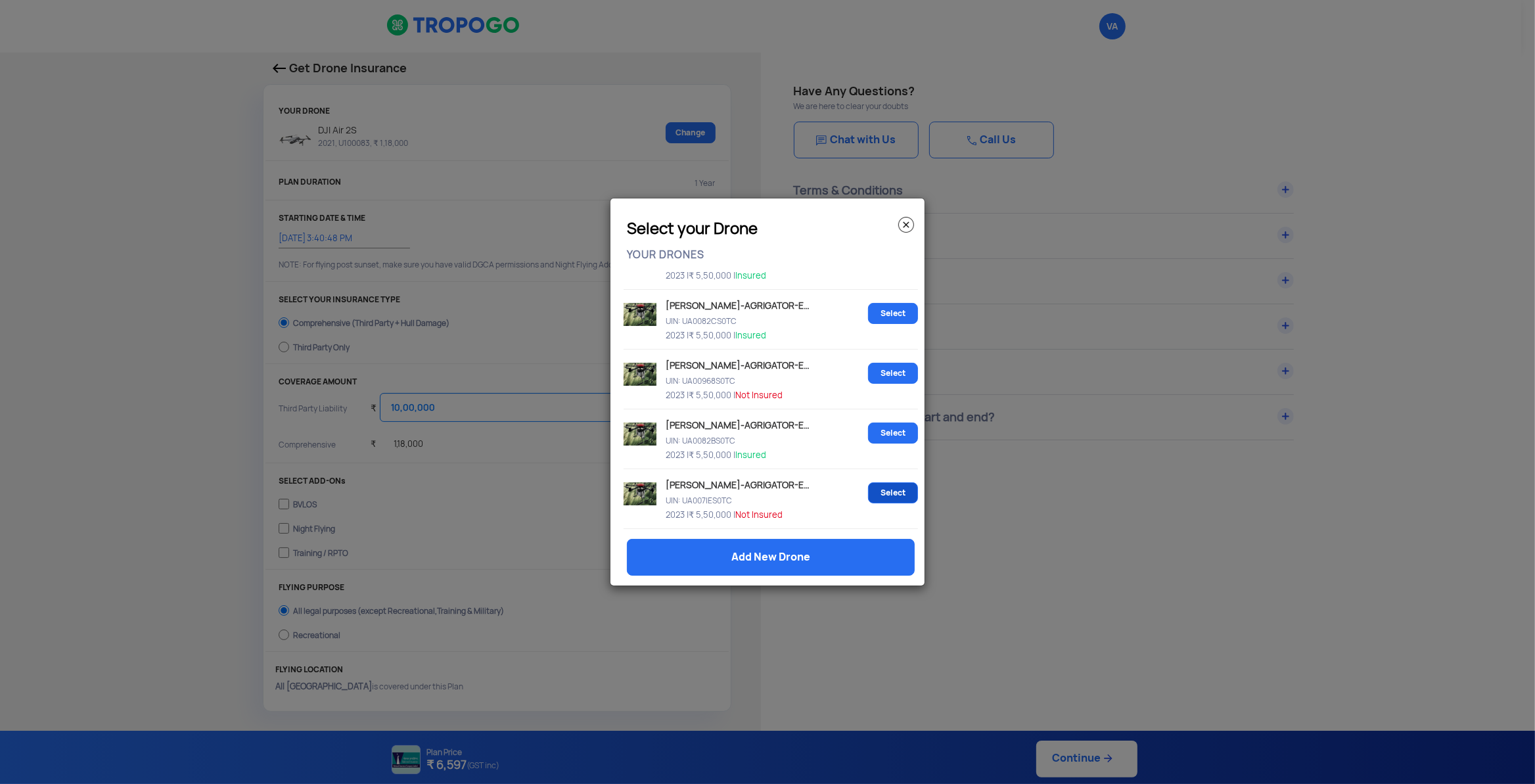
click at [869, 493] on link "Select" at bounding box center [893, 493] width 50 height 21
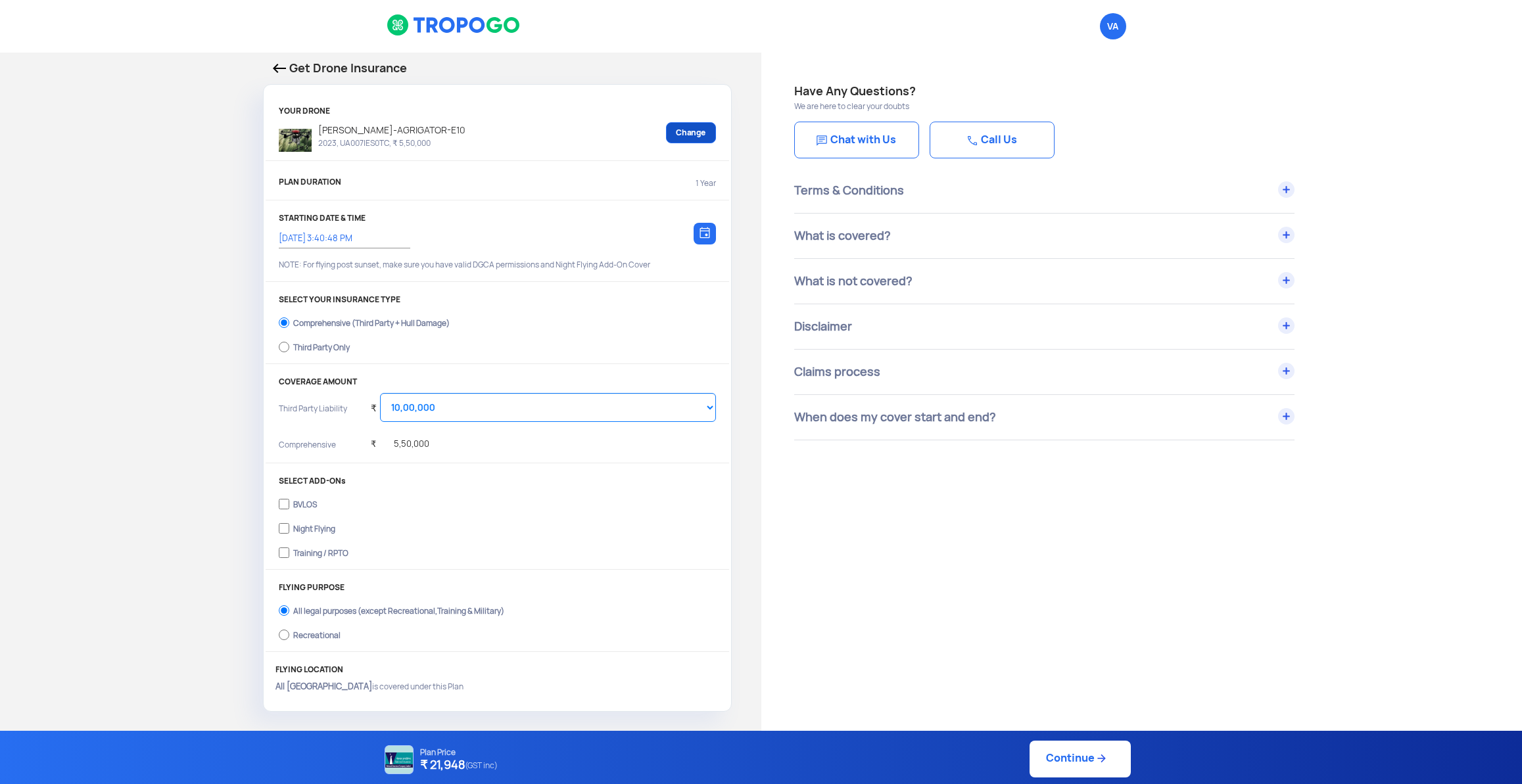
click at [691, 137] on link "Change" at bounding box center [691, 132] width 50 height 21
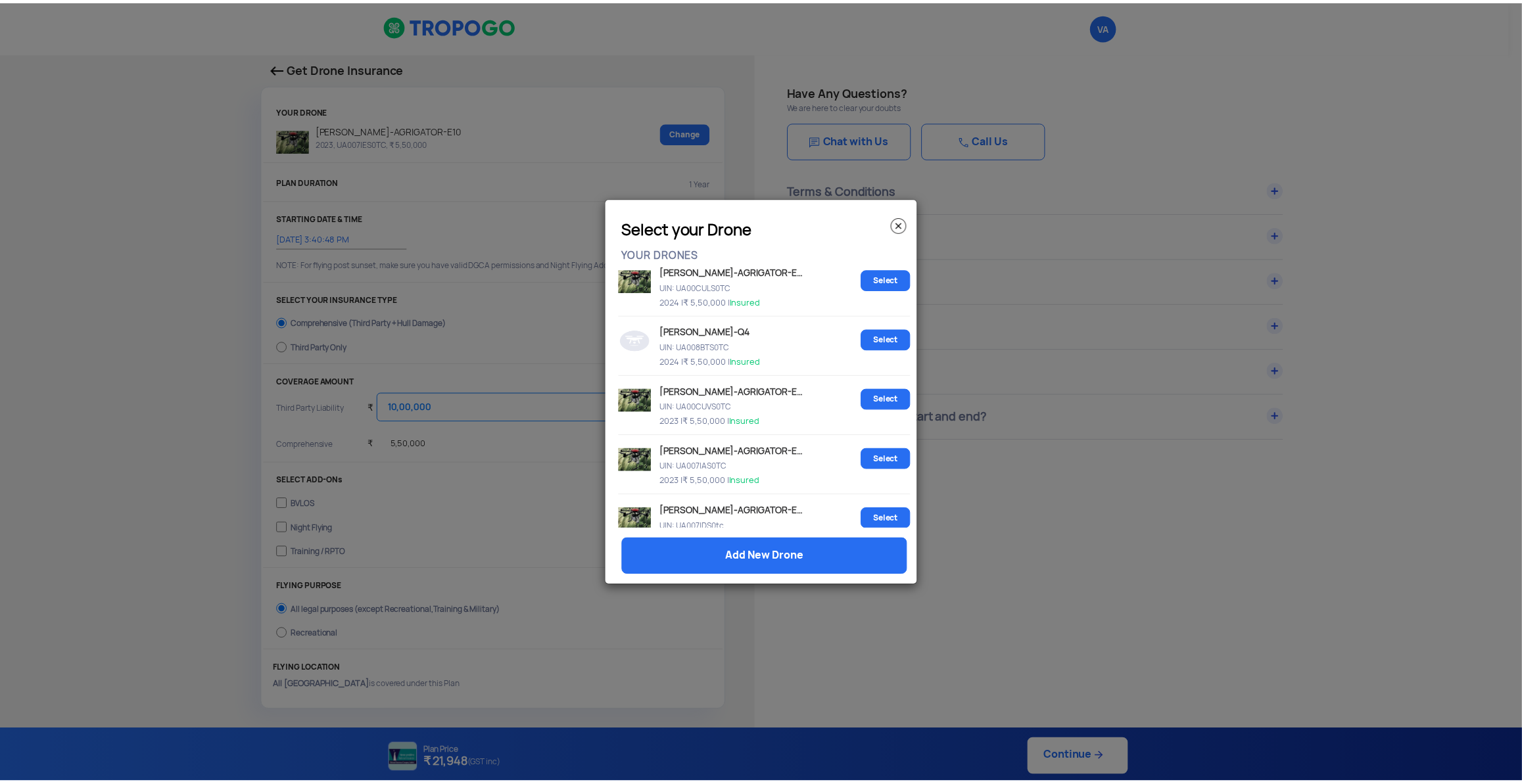
scroll to position [0, 0]
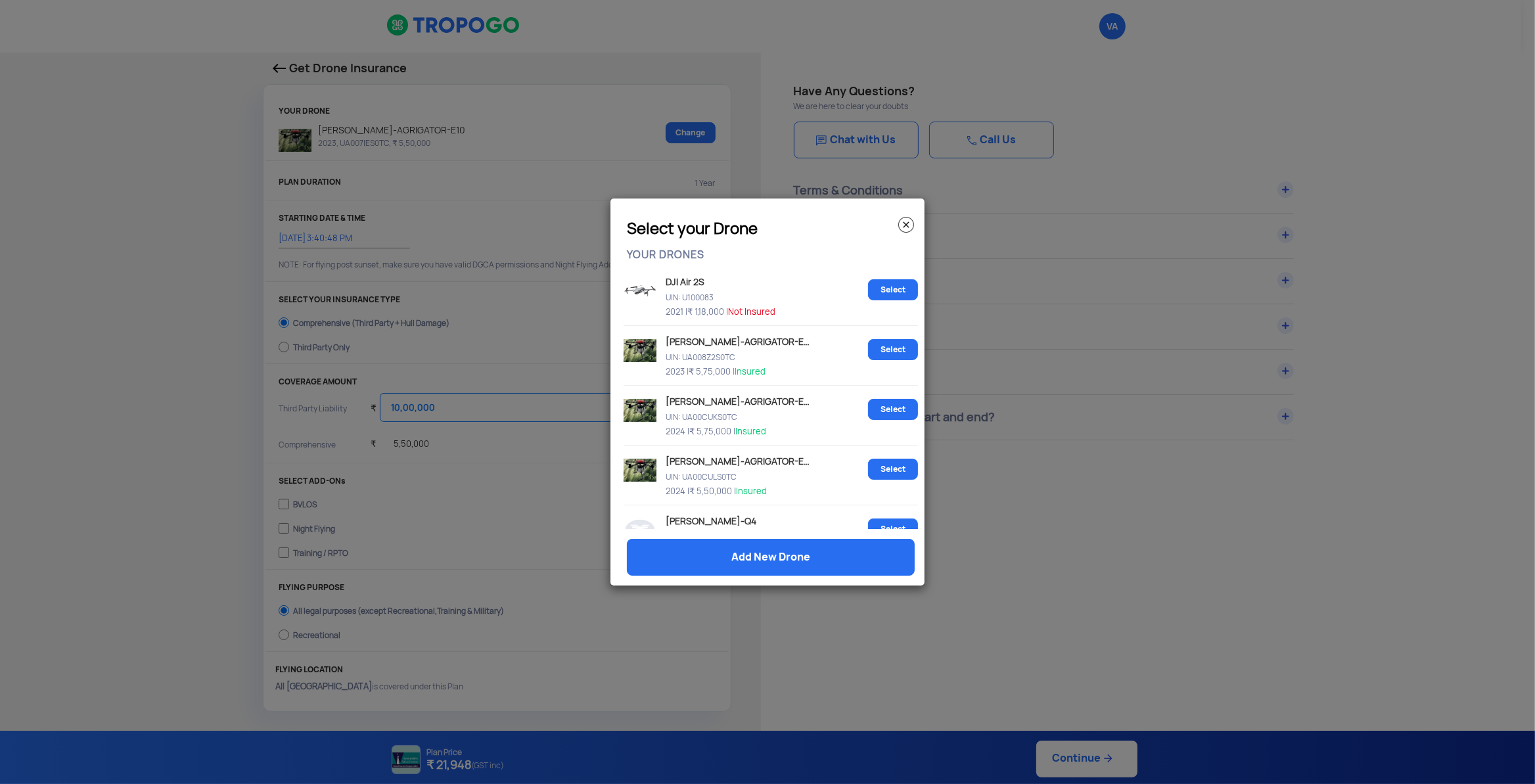
click at [906, 226] on img at bounding box center [906, 224] width 16 height 16
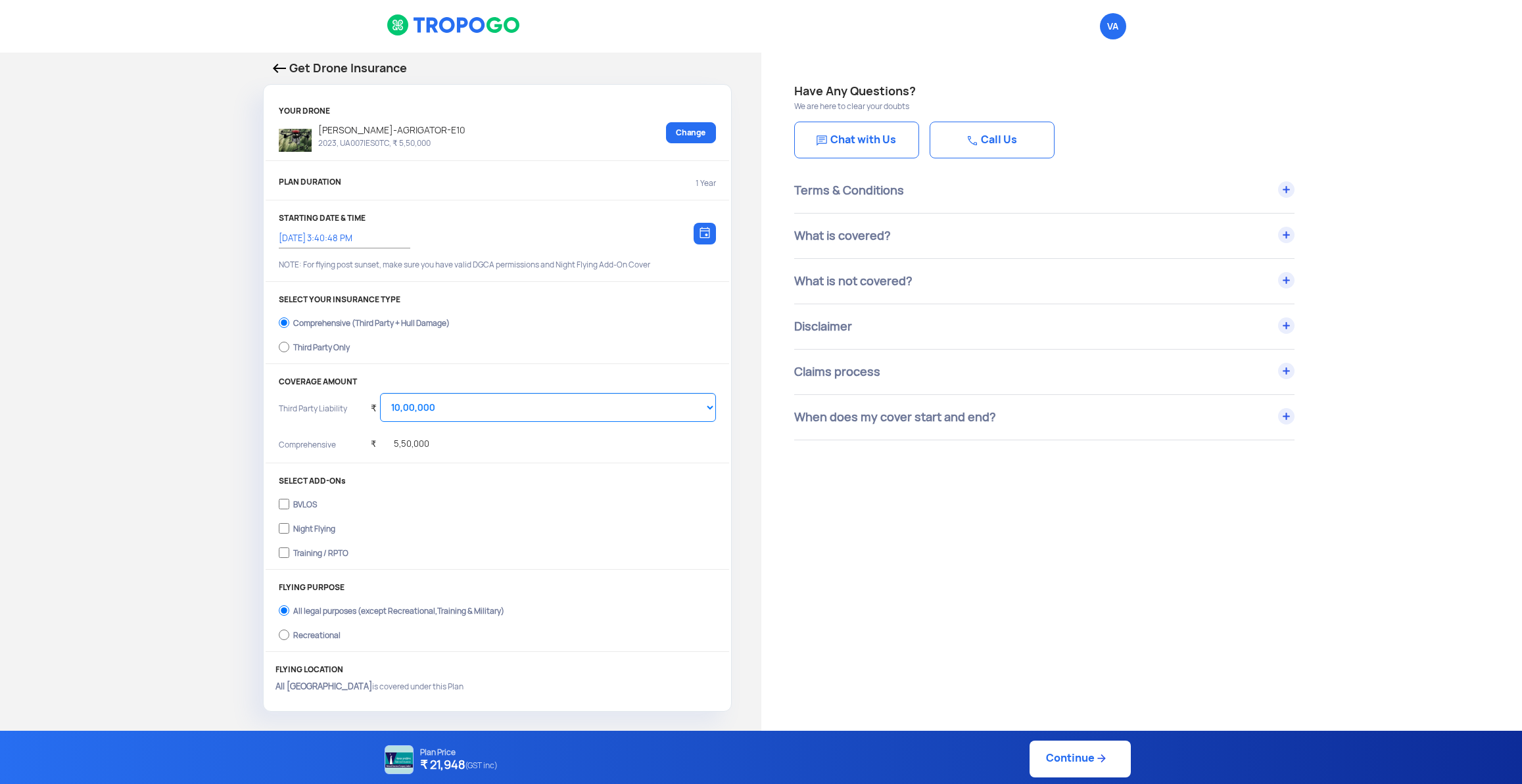
click at [285, 67] on img at bounding box center [279, 68] width 13 height 9
